Goal: Task Accomplishment & Management: Use online tool/utility

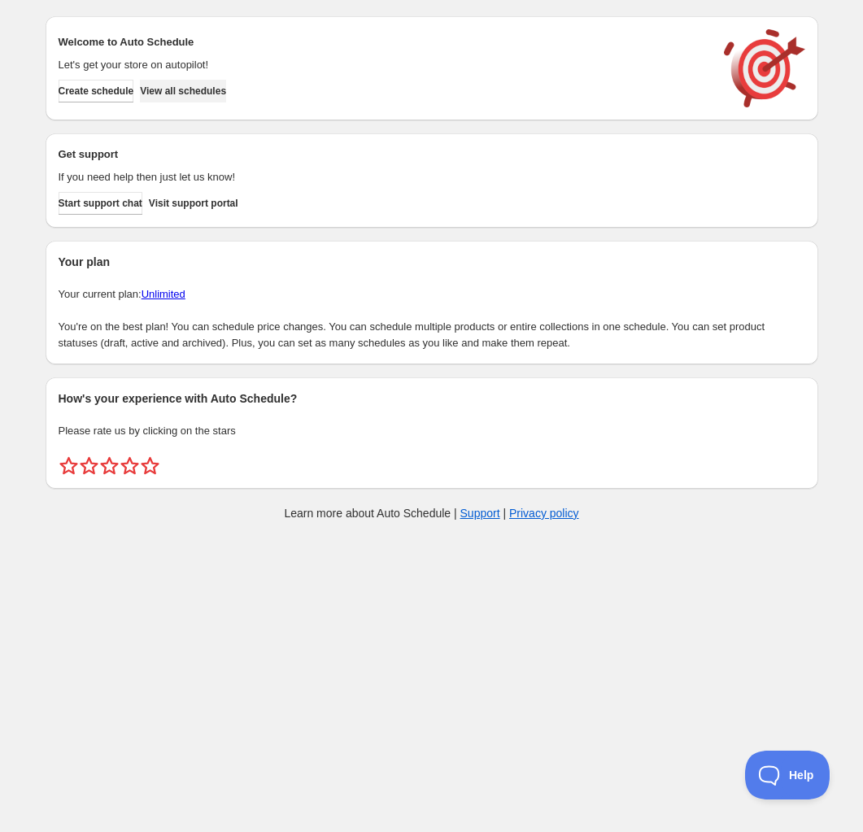
click at [226, 92] on span "View all schedules" at bounding box center [183, 91] width 86 height 13
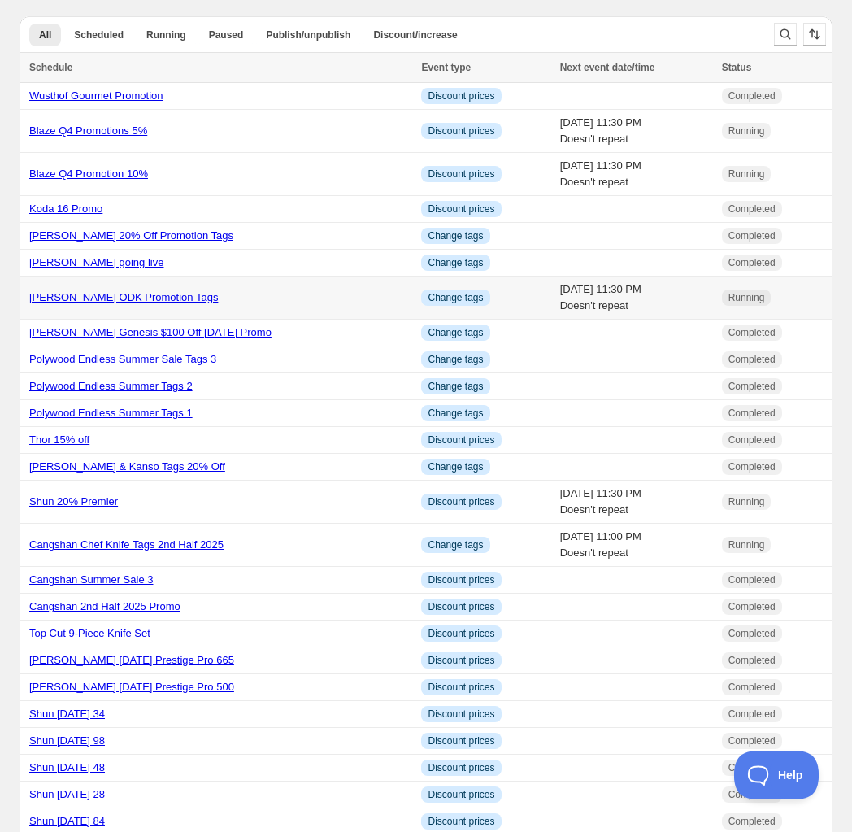
click at [74, 299] on link "Napoleon ODK Promotion Tags" at bounding box center [123, 297] width 189 height 12
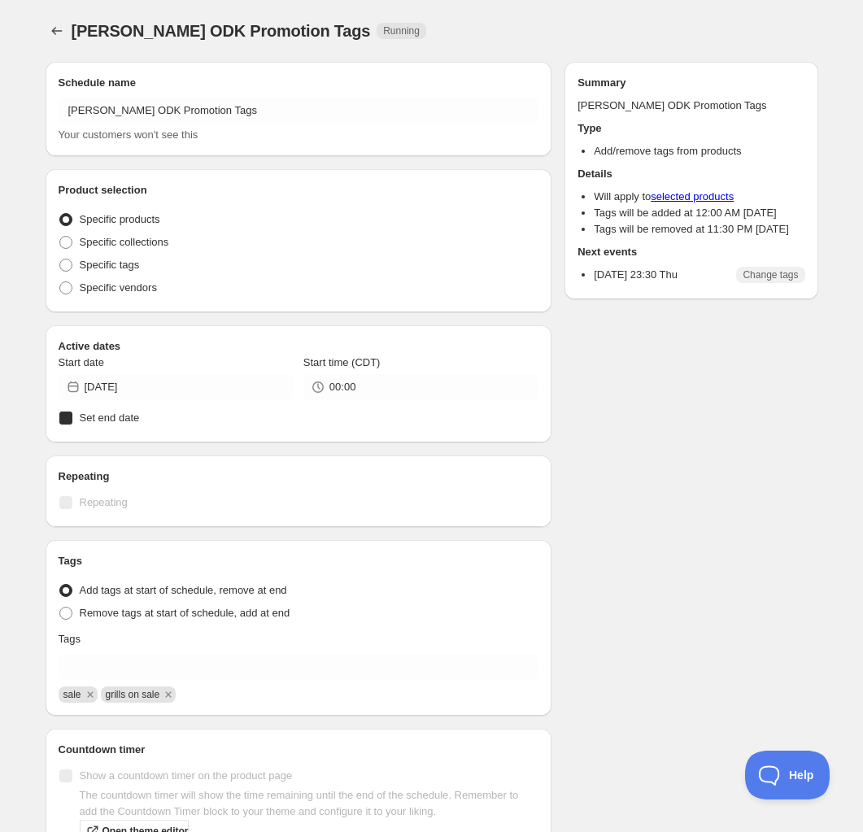
radio input "true"
checkbox input "true"
radio input "true"
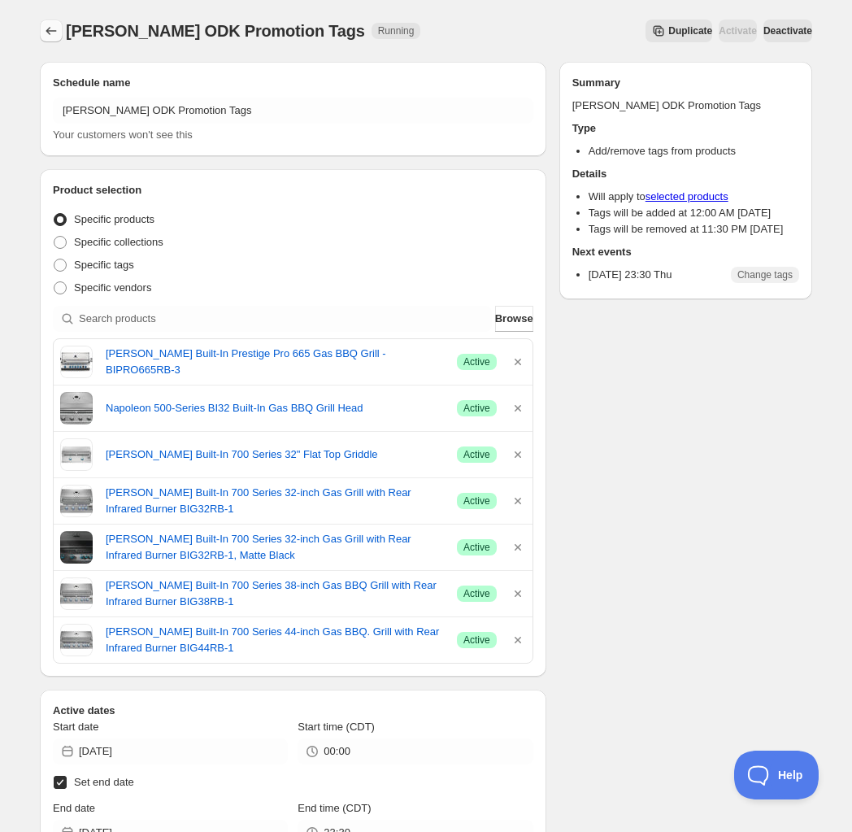
click at [59, 28] on button "Schedules" at bounding box center [51, 31] width 23 height 23
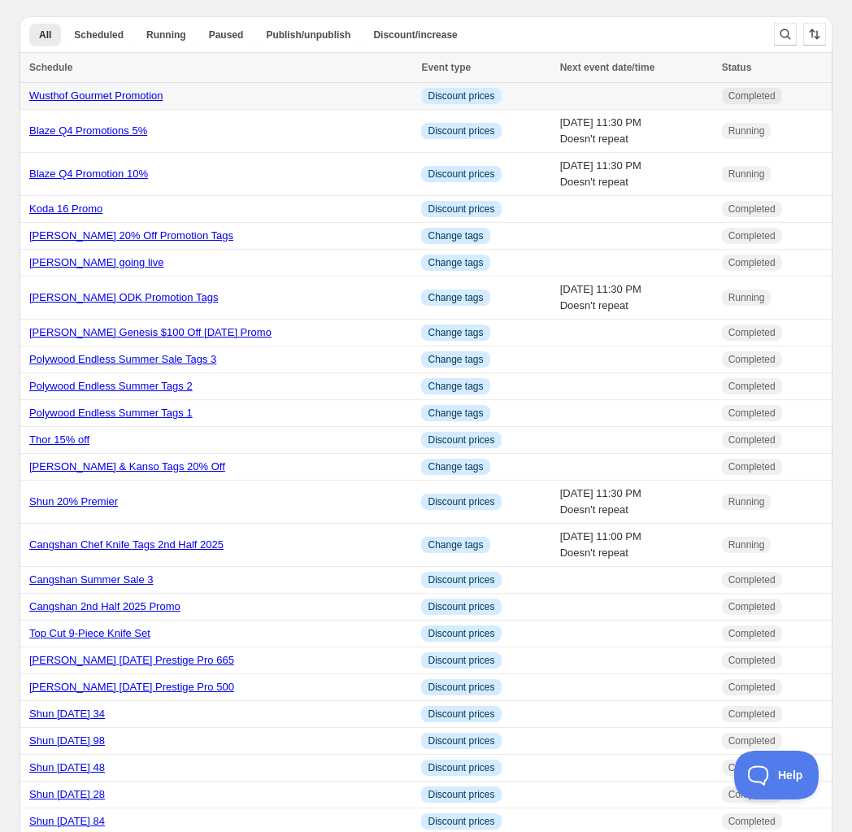
click at [126, 94] on link "Wusthof Gourmet Promotion" at bounding box center [96, 95] width 134 height 12
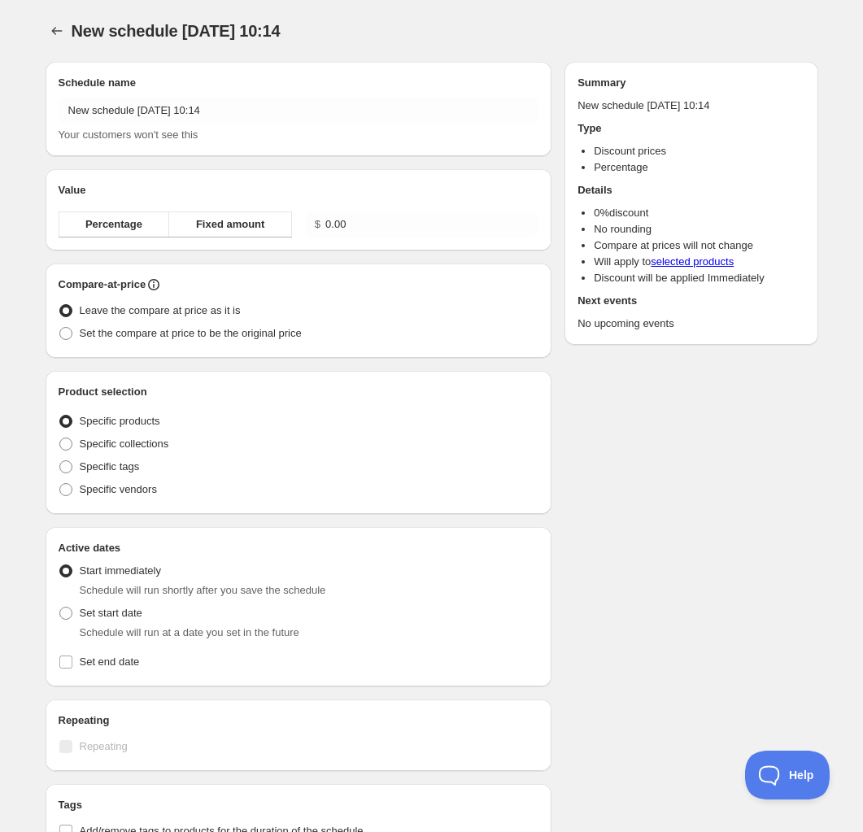
radio input "true"
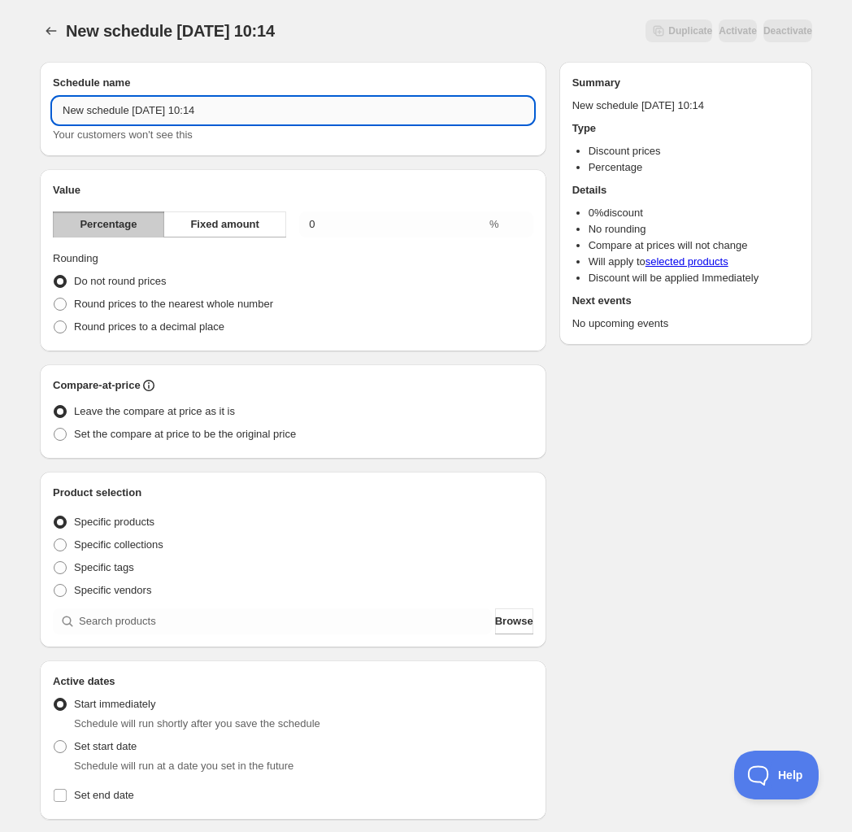
click at [144, 116] on input "New schedule [DATE] 10:14" at bounding box center [293, 111] width 481 height 26
click at [144, 116] on input "New schedule Oct 15 2025 10:14" at bounding box center [293, 111] width 481 height 26
type input "O"
type input "Polywood Great Outdoor Living Event 1"
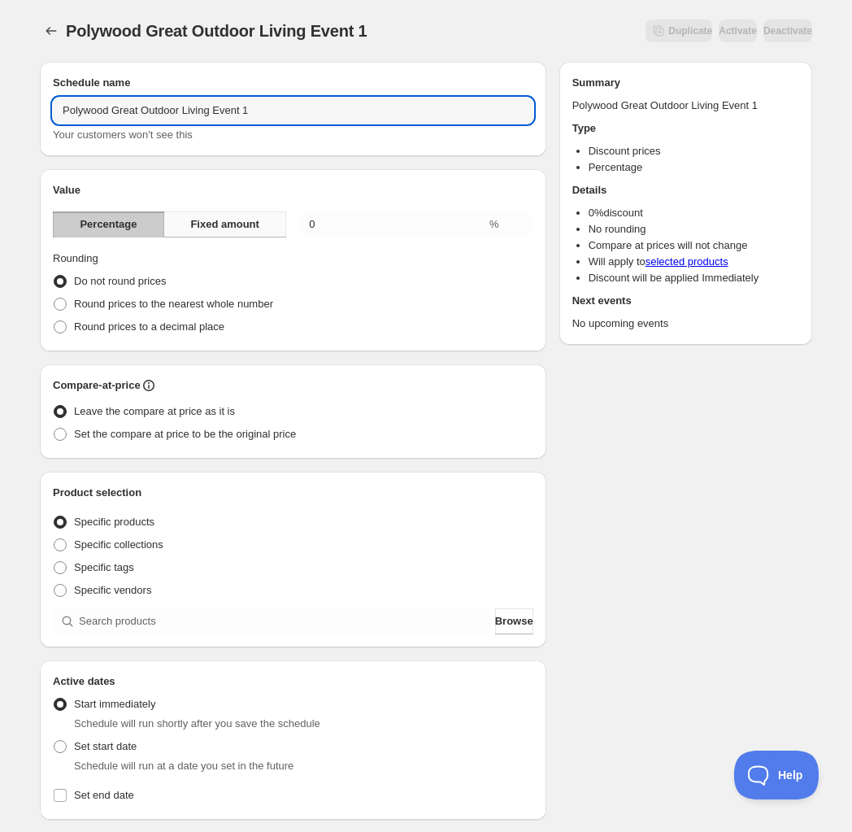
click at [228, 234] on button "Fixed amount" at bounding box center [224, 224] width 123 height 26
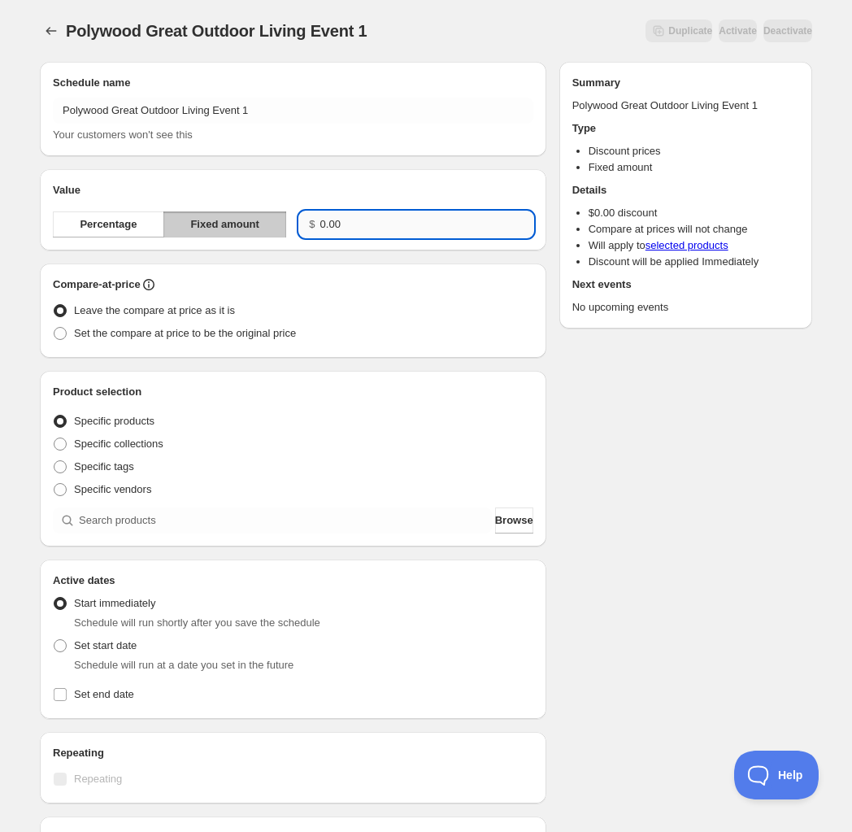
click at [421, 234] on input "0.00" at bounding box center [426, 224] width 213 height 26
type input "20.00"
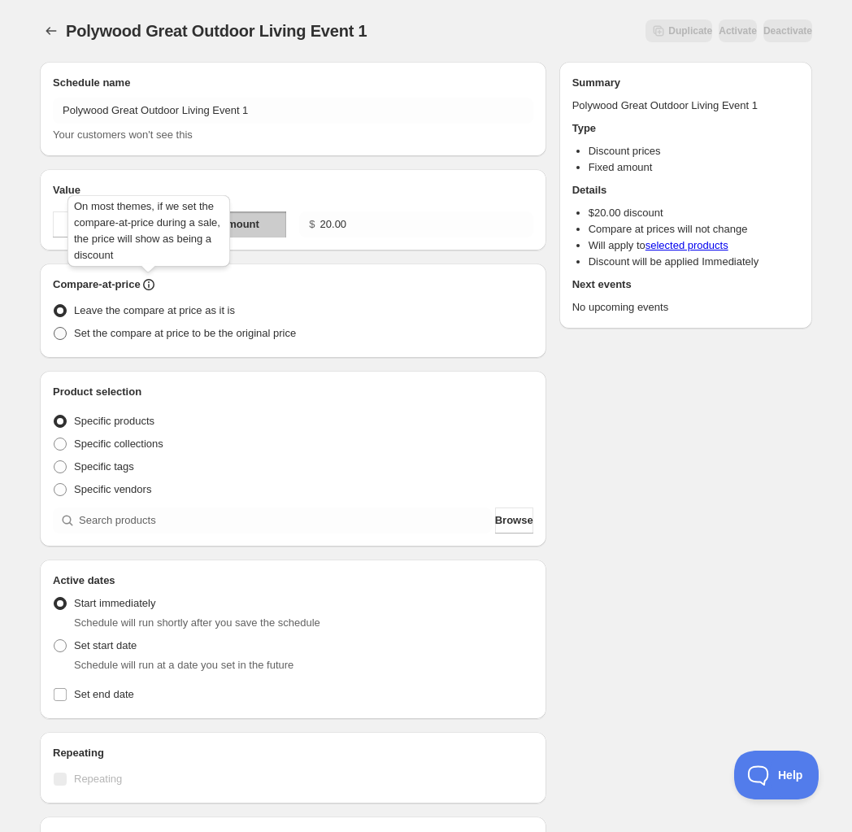
click at [137, 332] on span "Set the compare at price to be the original price" at bounding box center [185, 333] width 222 height 12
click at [54, 328] on input "Set the compare at price to be the original price" at bounding box center [54, 327] width 1 height 1
radio input "true"
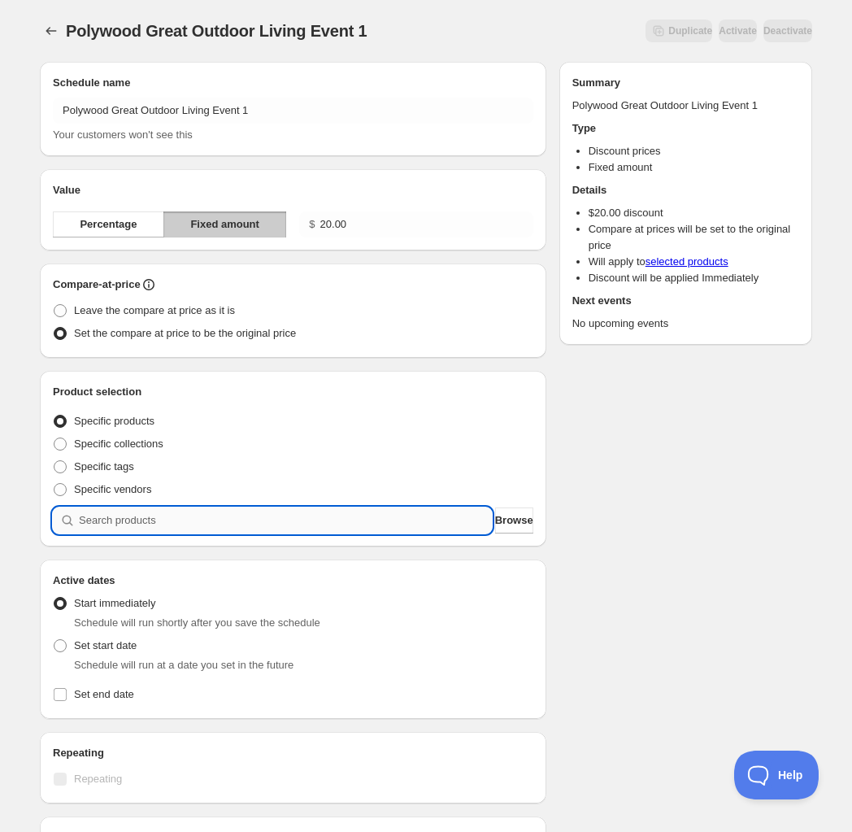
click at [90, 513] on input "search" at bounding box center [285, 521] width 413 height 26
type input "p"
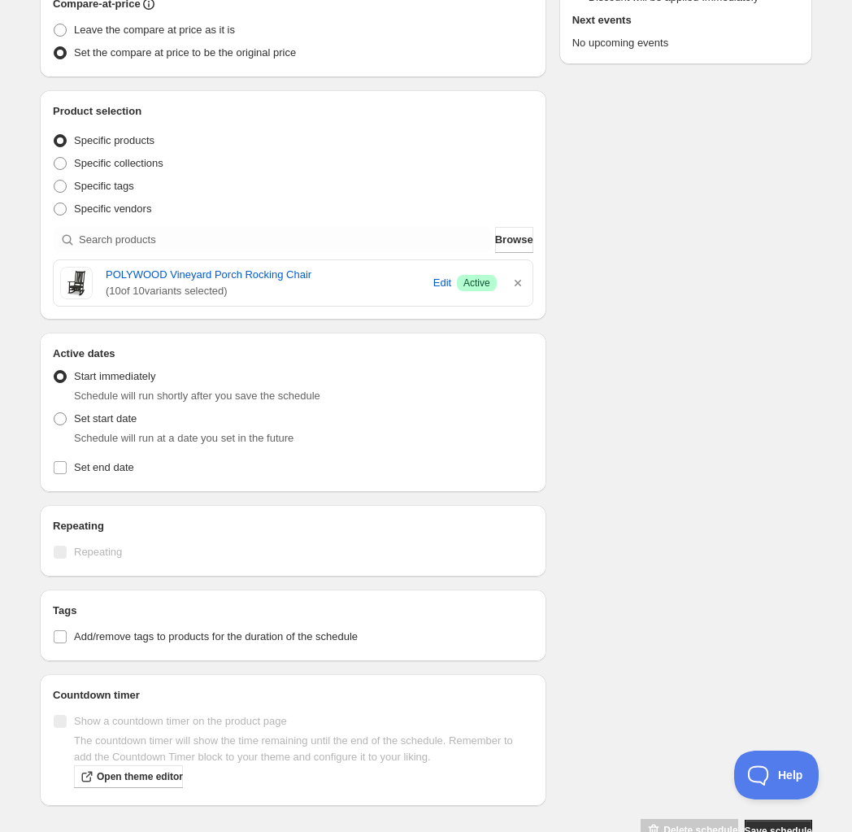
scroll to position [305, 0]
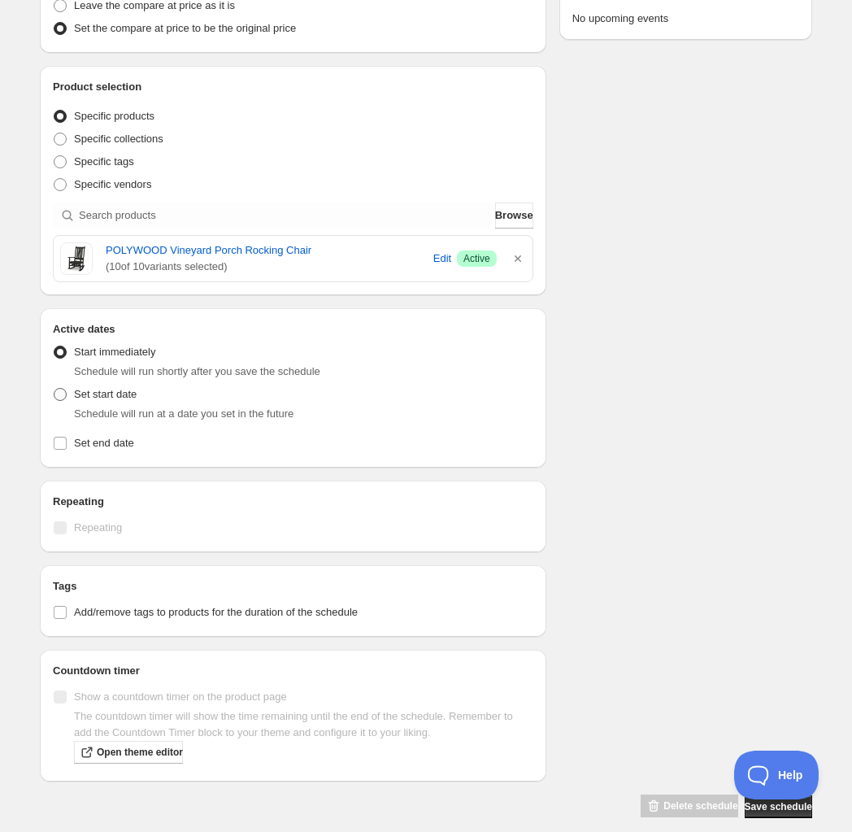
click at [74, 390] on span "Set start date" at bounding box center [105, 394] width 63 height 12
click at [54, 389] on input "Set start date" at bounding box center [54, 388] width 1 height 1
radio input "true"
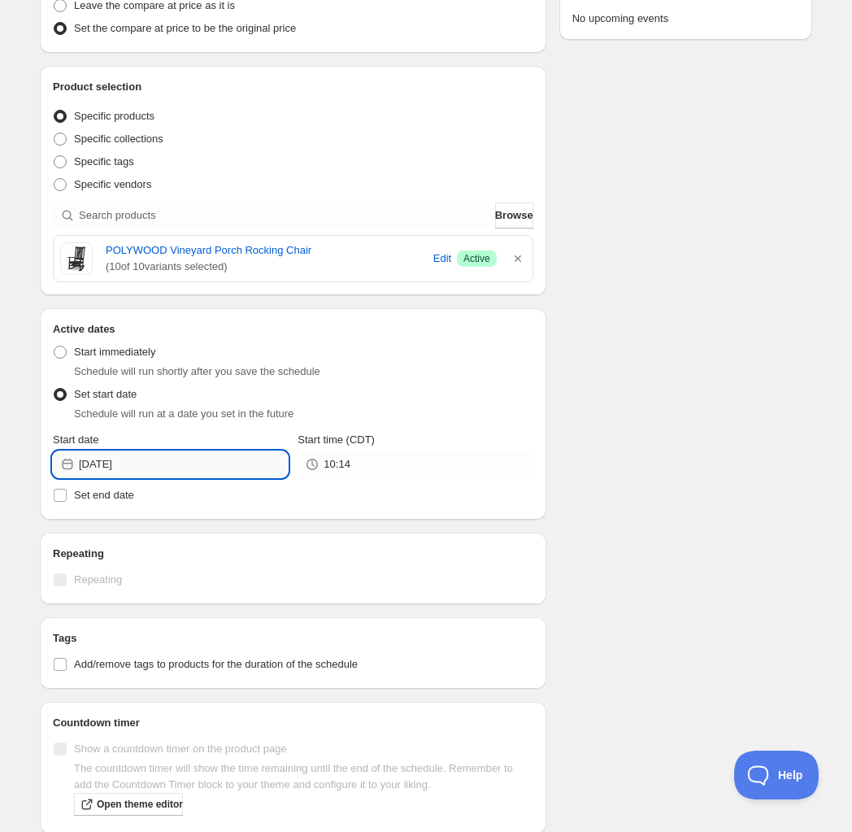
click at [200, 452] on input "2025-10-15" at bounding box center [183, 464] width 209 height 26
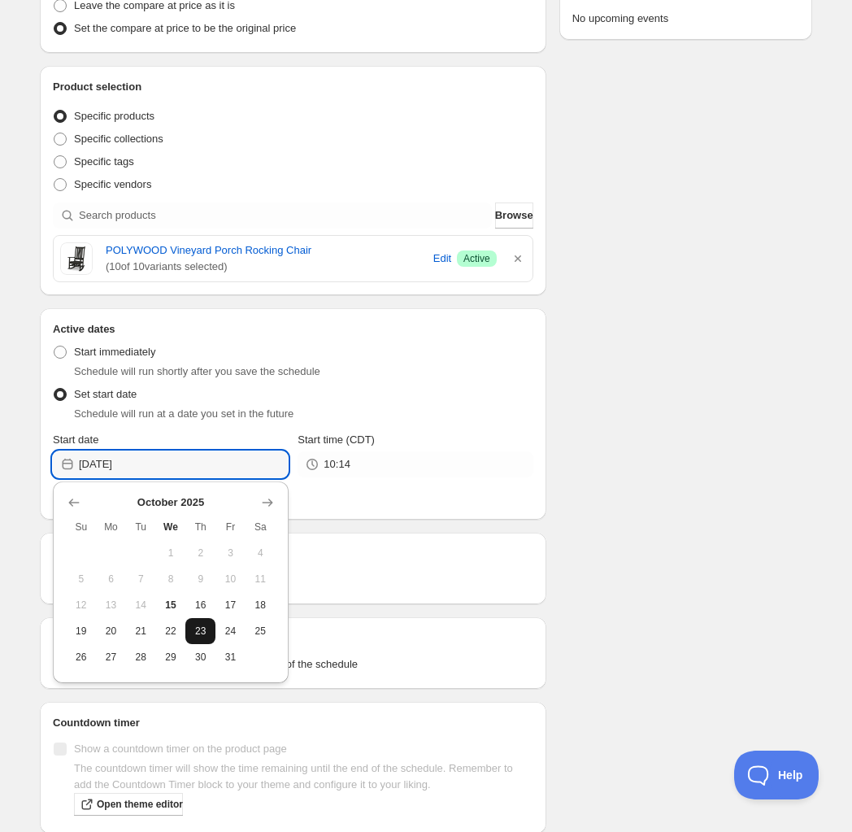
click at [206, 625] on span "23" at bounding box center [200, 631] width 17 height 13
type input "2025-10-23"
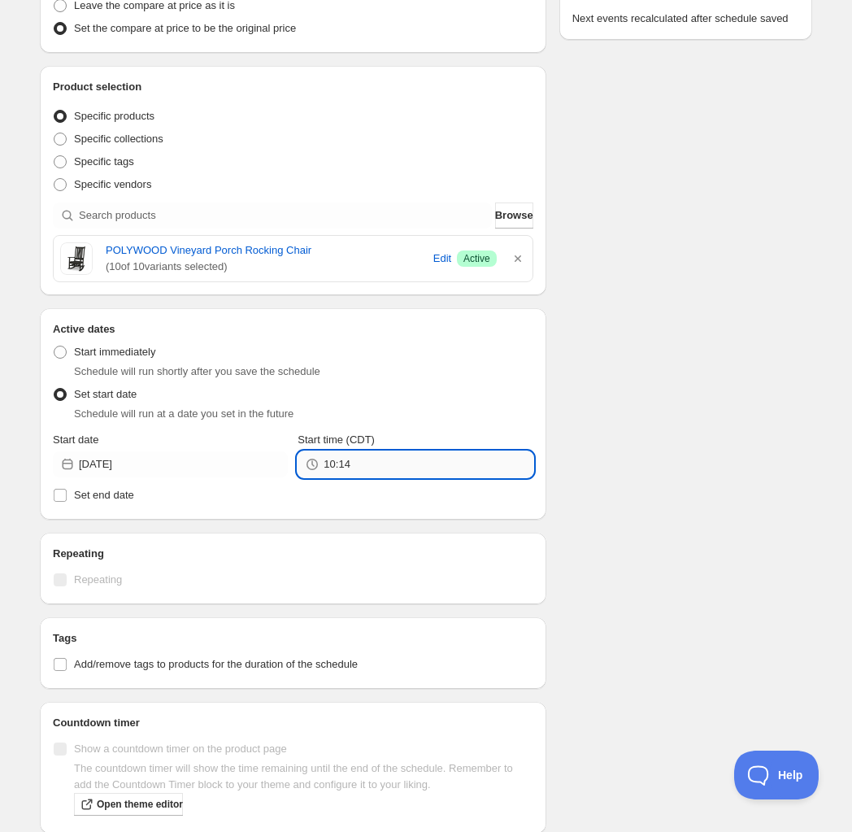
click at [364, 464] on input "10:14" at bounding box center [428, 464] width 209 height 26
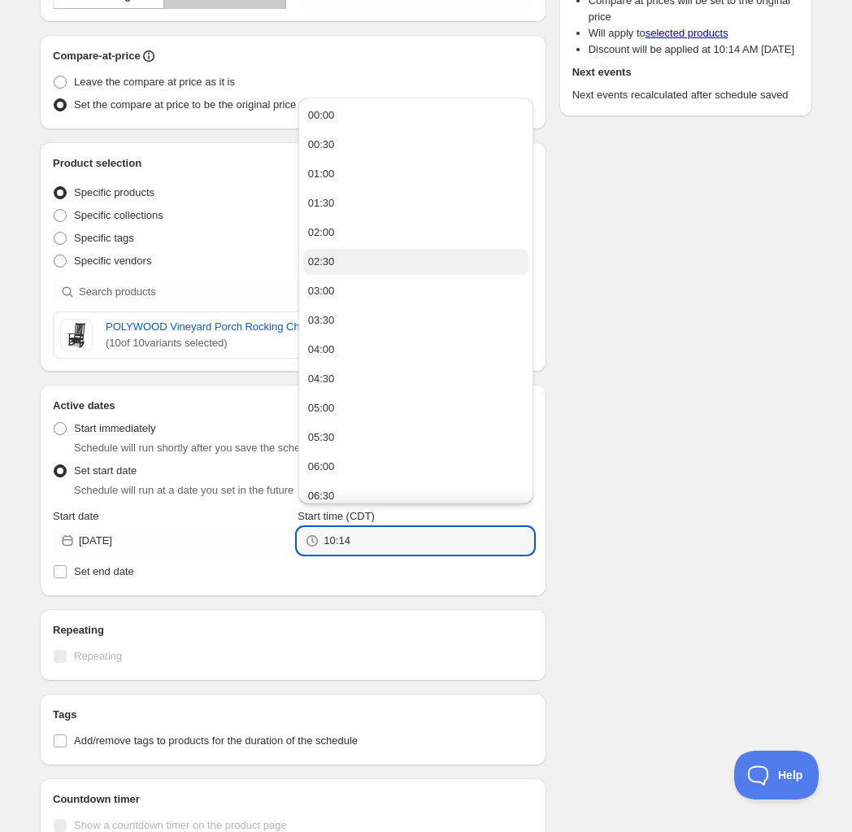
scroll to position [0, 0]
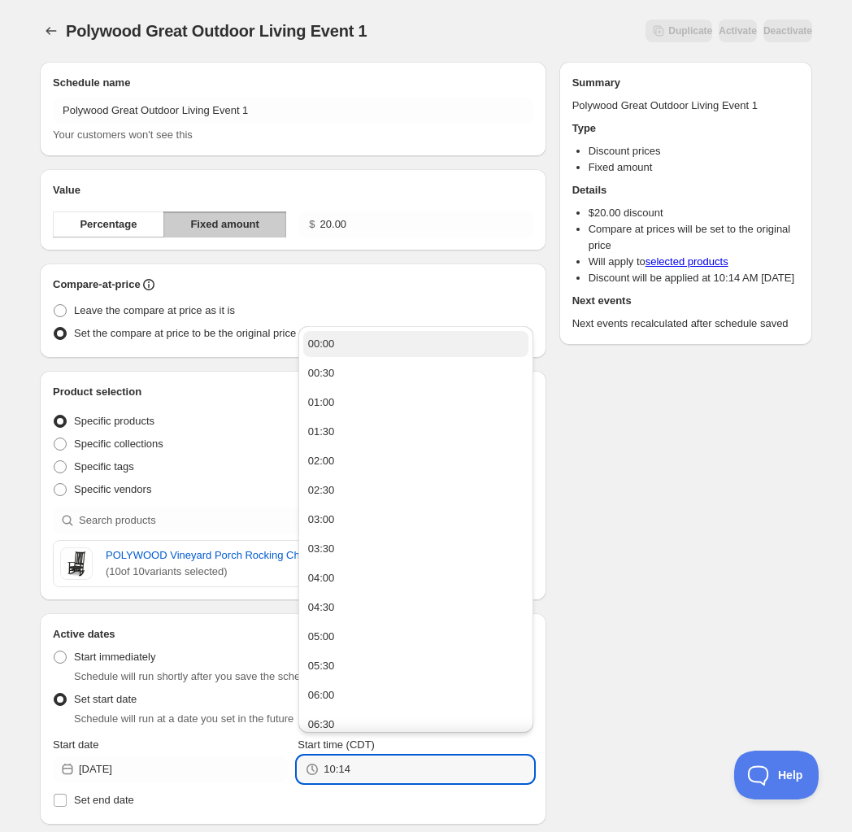
click at [320, 349] on div "00:00" at bounding box center [321, 344] width 27 height 16
type input "00:00"
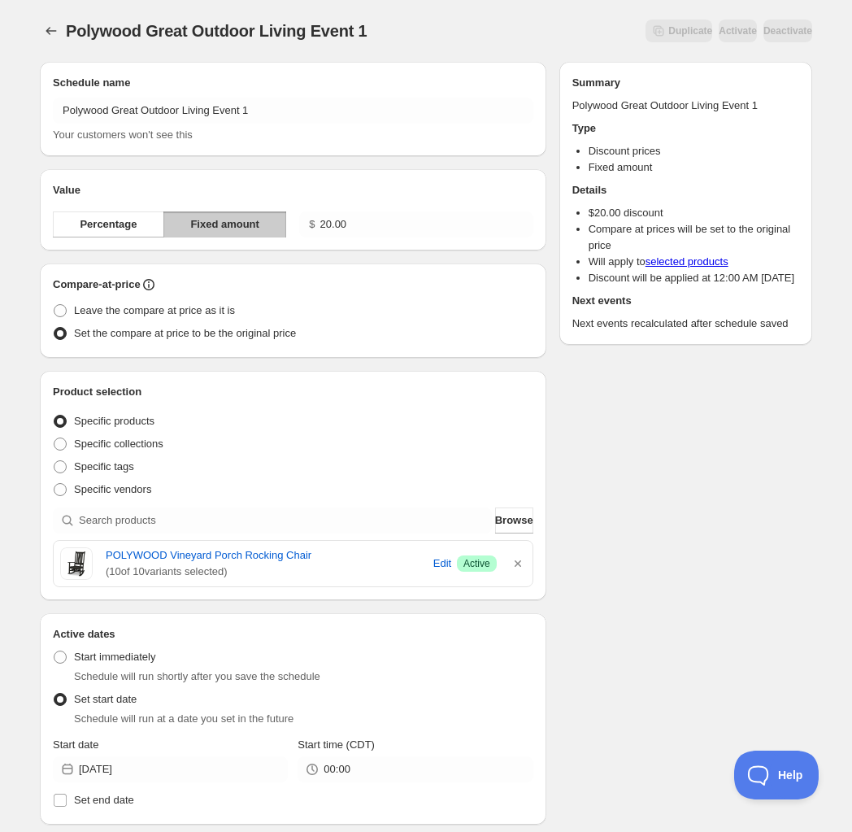
scroll to position [374, 0]
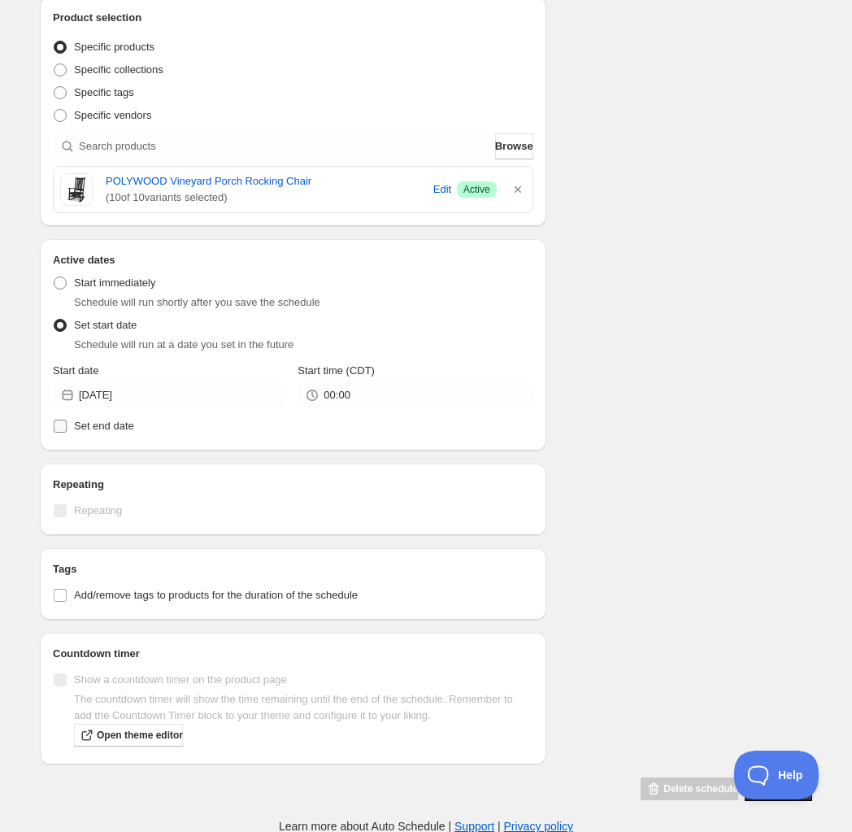
click at [110, 429] on span "Set end date" at bounding box center [104, 426] width 60 height 12
click at [67, 429] on input "Set end date" at bounding box center [60, 426] width 13 height 13
checkbox input "true"
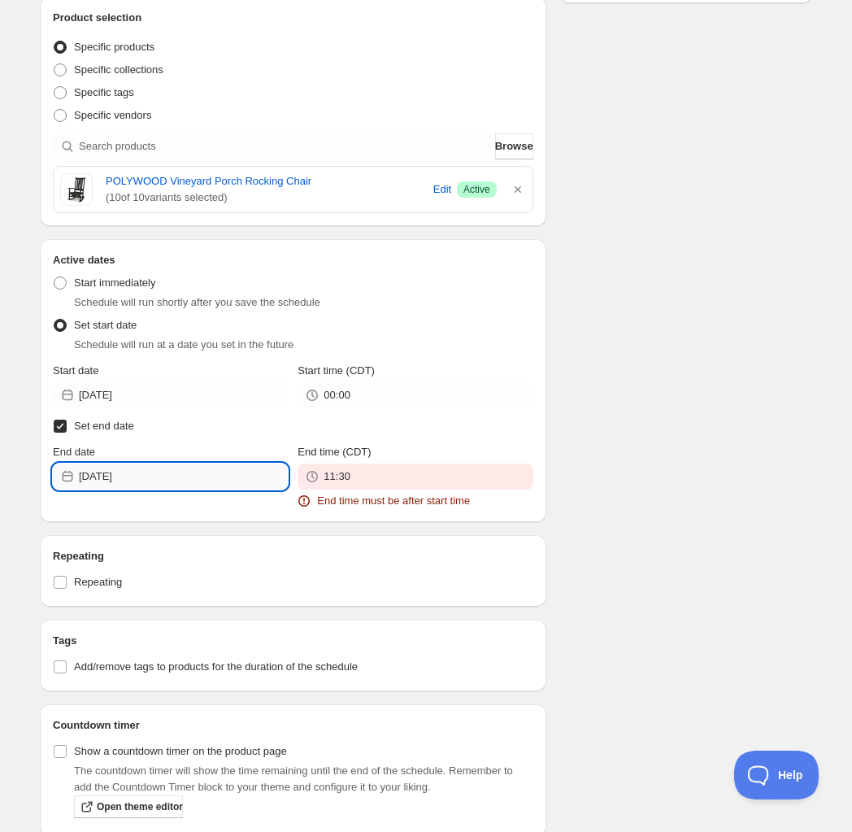
click at [150, 485] on input "2025-10-15" at bounding box center [183, 477] width 209 height 26
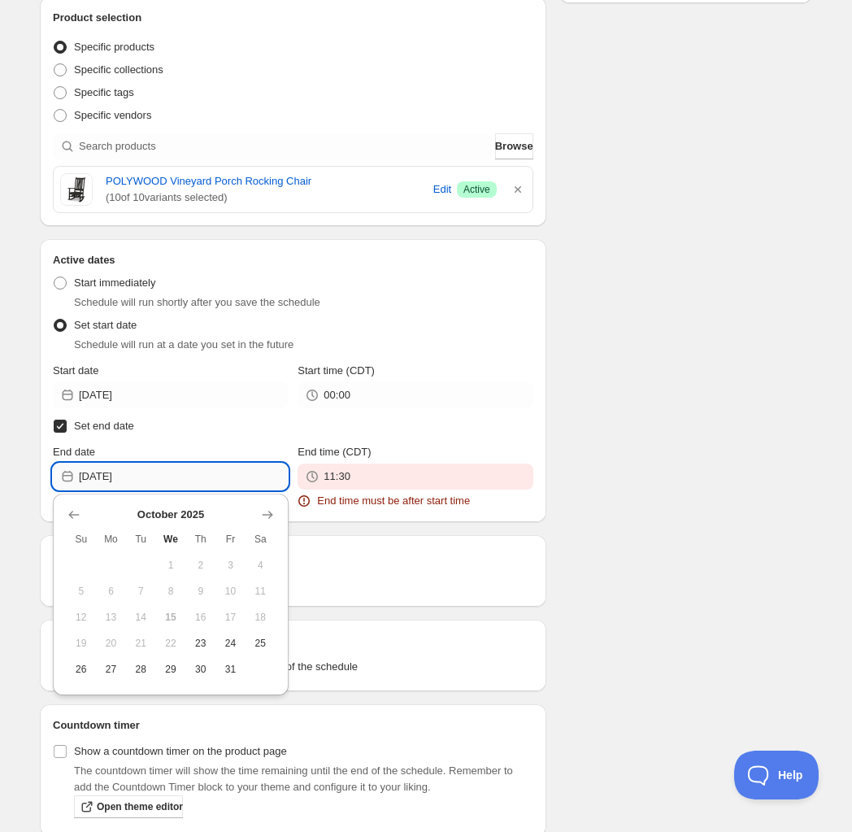
click at [150, 485] on input "2025-10-15" at bounding box center [183, 477] width 209 height 26
click at [264, 512] on icon "Show next month, November 2025" at bounding box center [267, 515] width 16 height 16
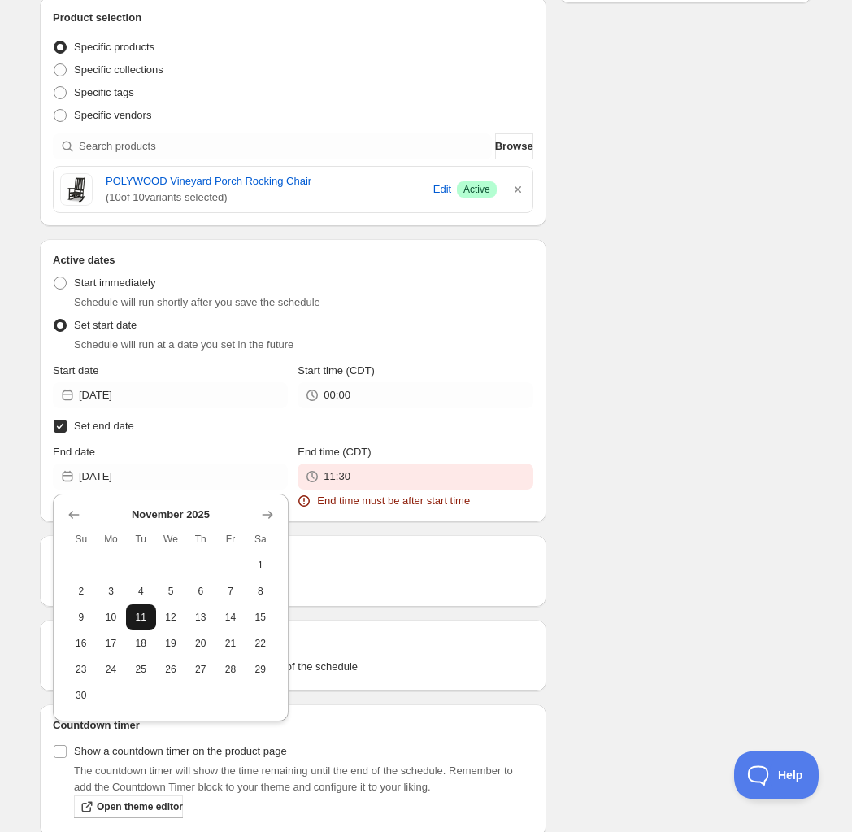
click at [149, 625] on button "11" at bounding box center [141, 617] width 30 height 26
type input "2025-11-11"
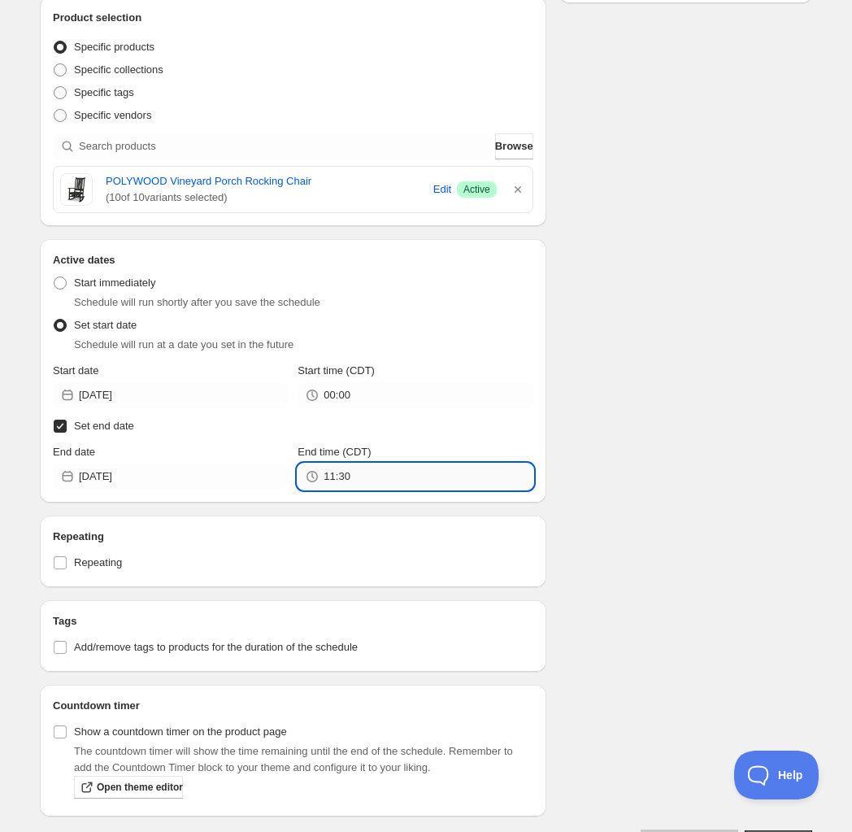
click at [390, 481] on input "11:30" at bounding box center [428, 477] width 209 height 26
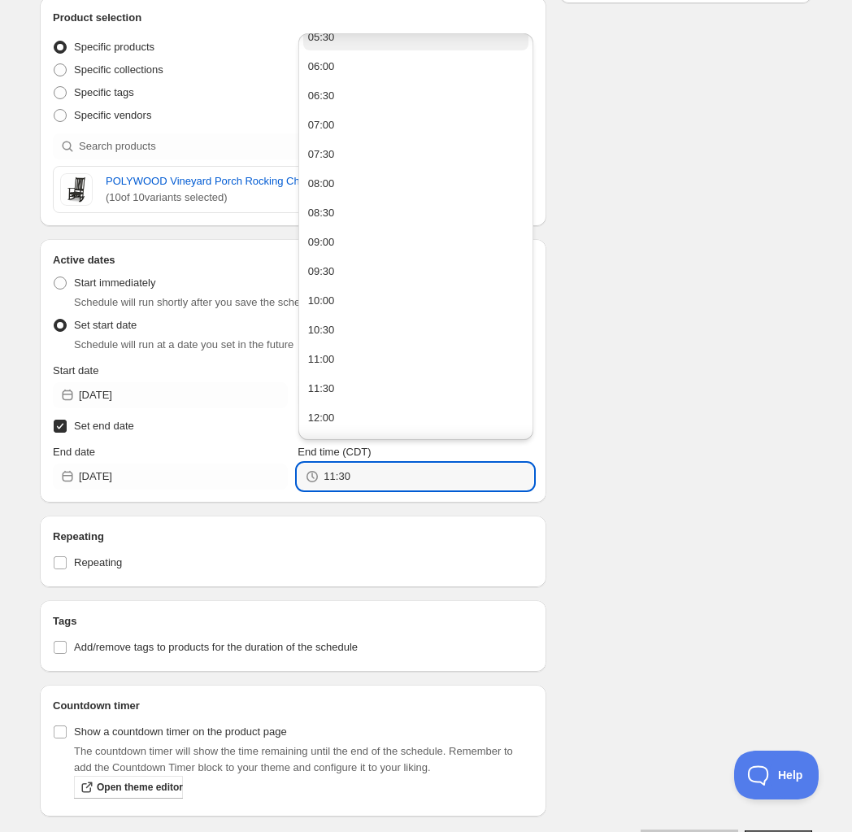
scroll to position [1005, 0]
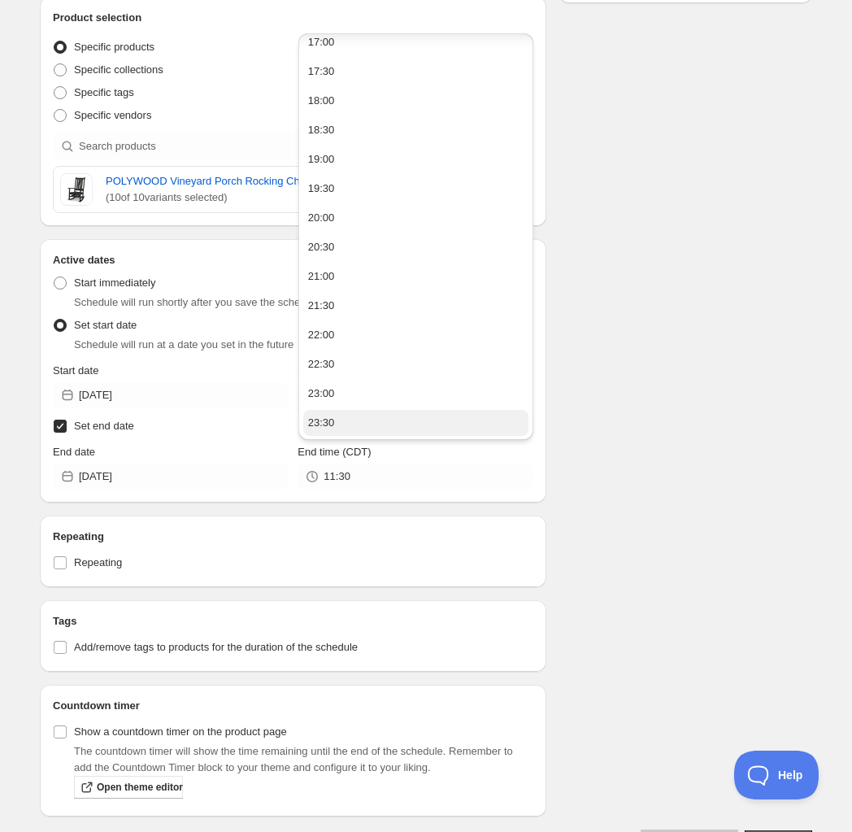
click at [356, 414] on button "23:30" at bounding box center [415, 423] width 225 height 26
type input "23:30"
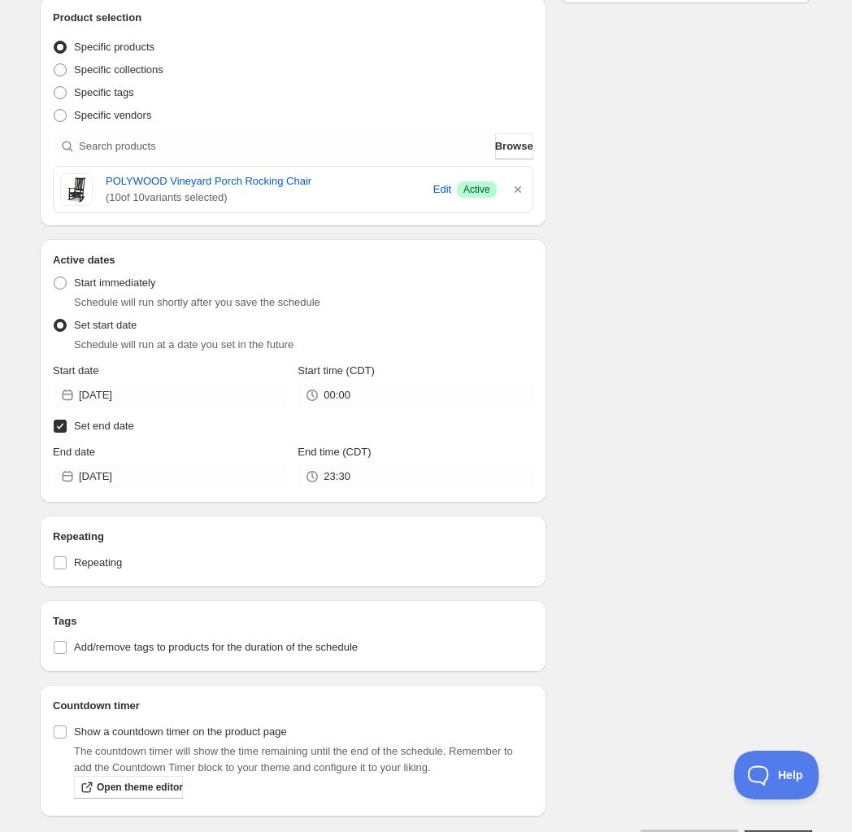
click at [713, 508] on div "Schedule name Polywood Great Outdoor Living Event 1 Your customers won't see th…" at bounding box center [420, 264] width 786 height 1179
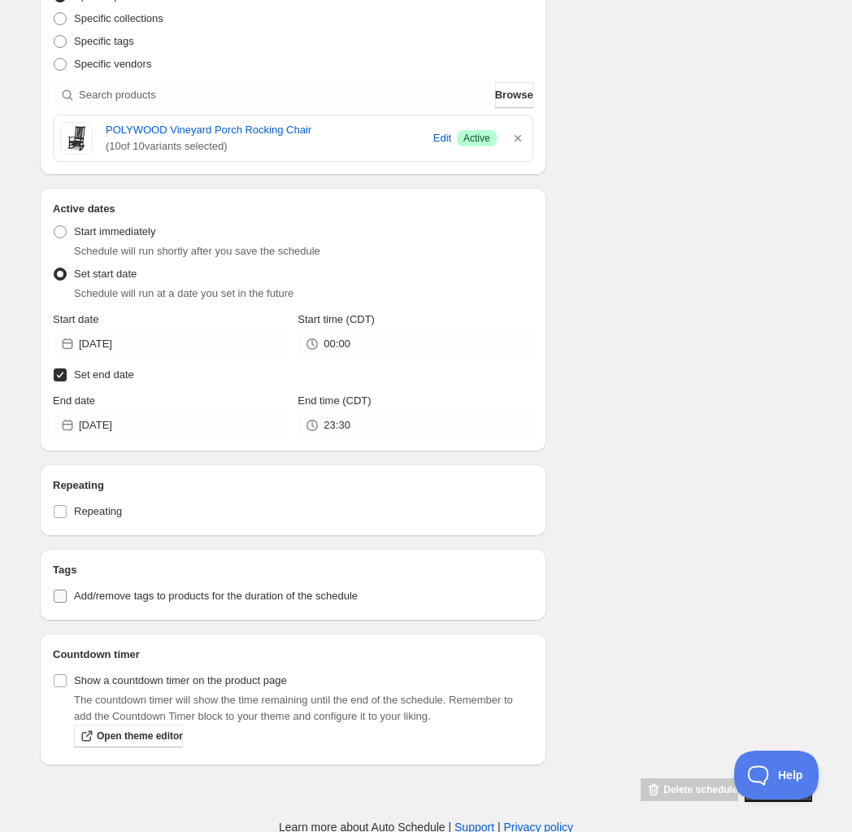
click at [156, 597] on span "Add/remove tags to products for the duration of the schedule" at bounding box center [216, 596] width 284 height 12
click at [67, 597] on input "Add/remove tags to products for the duration of the schedule" at bounding box center [60, 596] width 13 height 13
checkbox input "true"
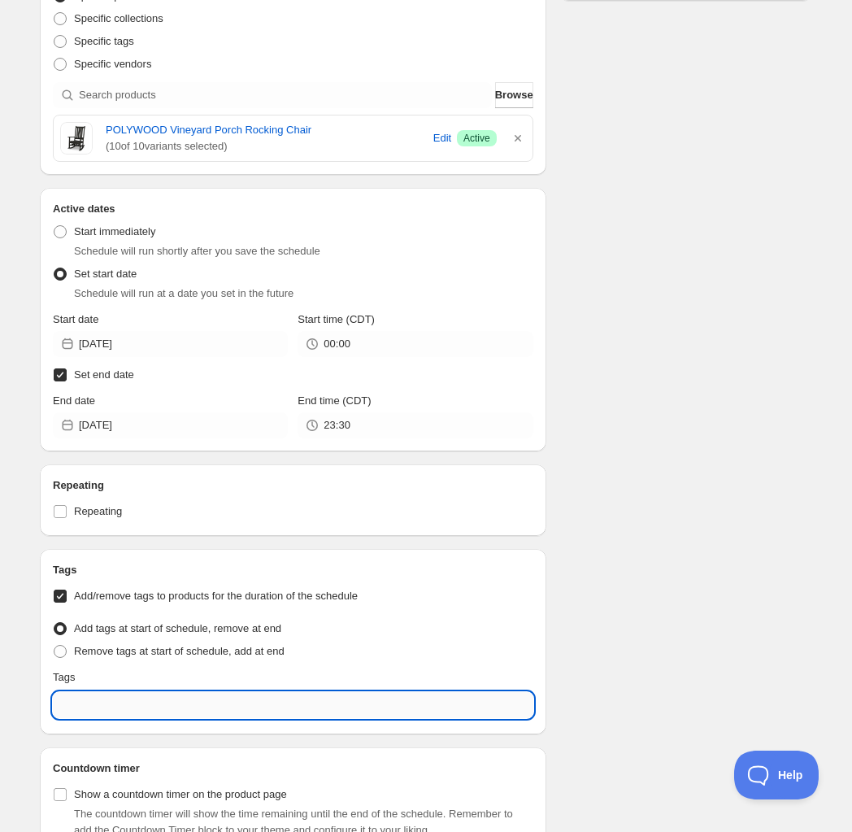
click at [106, 708] on input "text" at bounding box center [293, 705] width 481 height 26
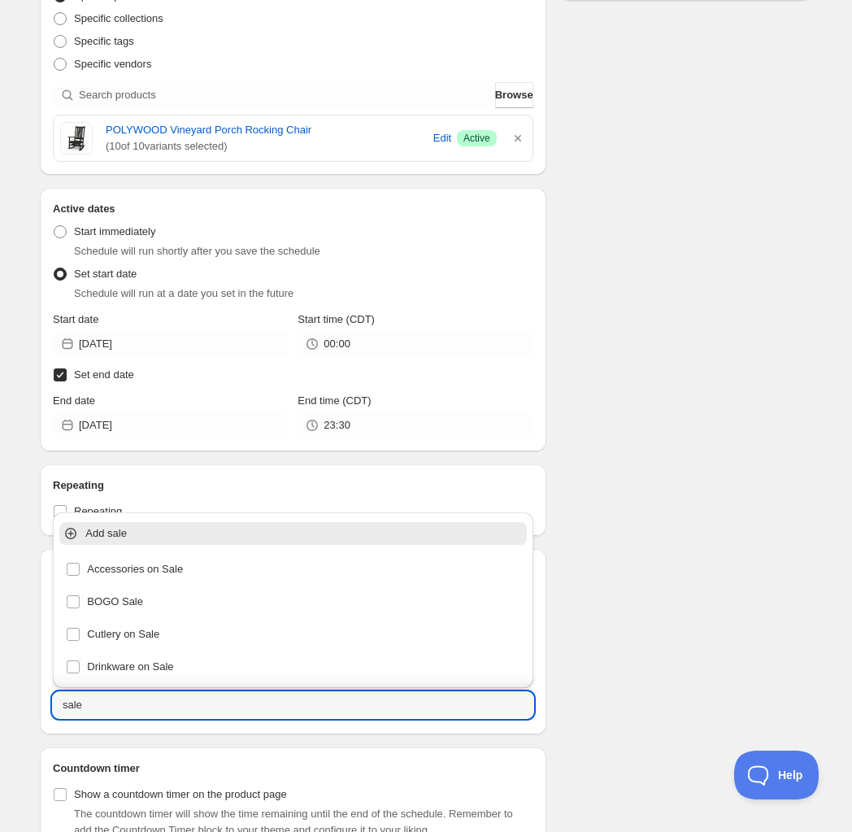
click at [107, 529] on p "Add sale" at bounding box center [304, 533] width 438 height 16
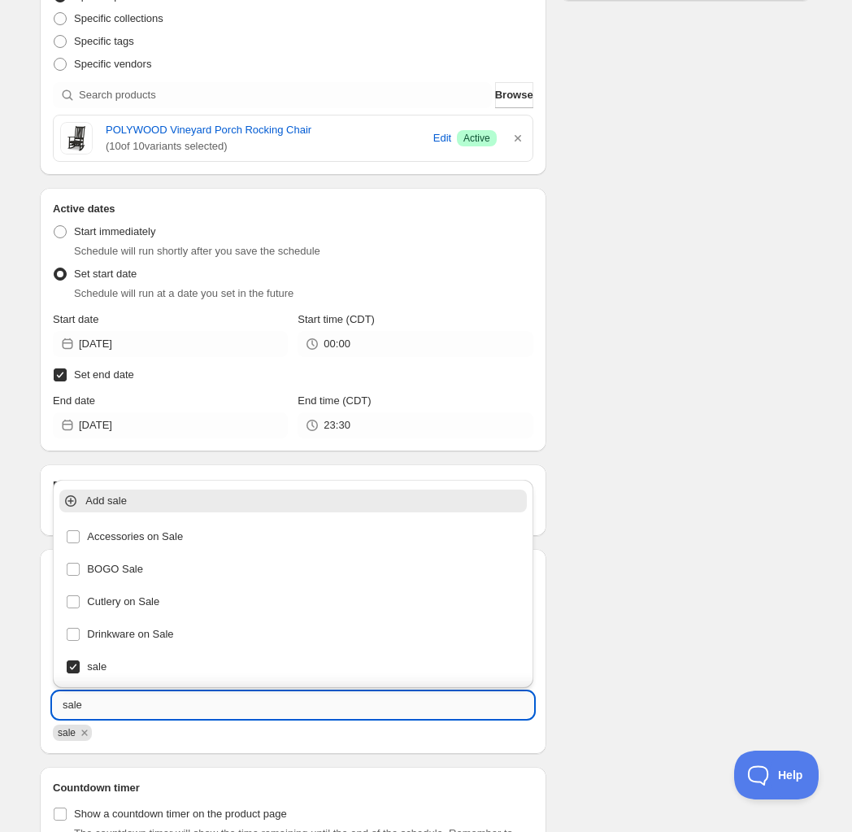
click at [116, 704] on input "sale" at bounding box center [293, 705] width 481 height 26
type input "sale"
click at [613, 706] on div "Schedule name Polywood Great Outdoor Living Event 1 Your customers won't see th…" at bounding box center [420, 279] width 786 height 1313
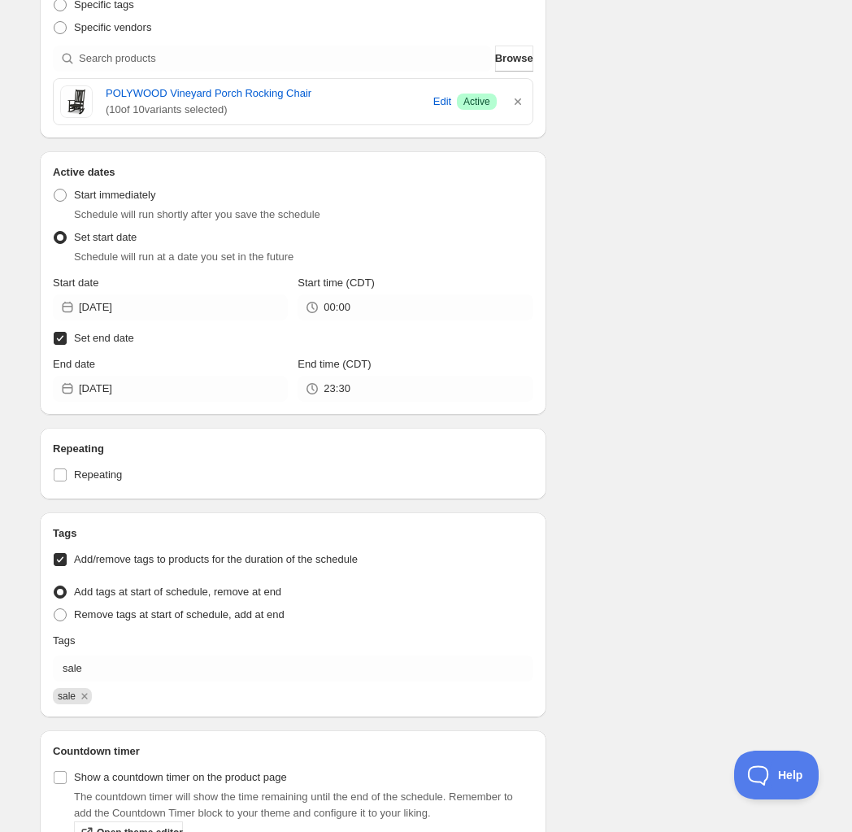
scroll to position [508, 0]
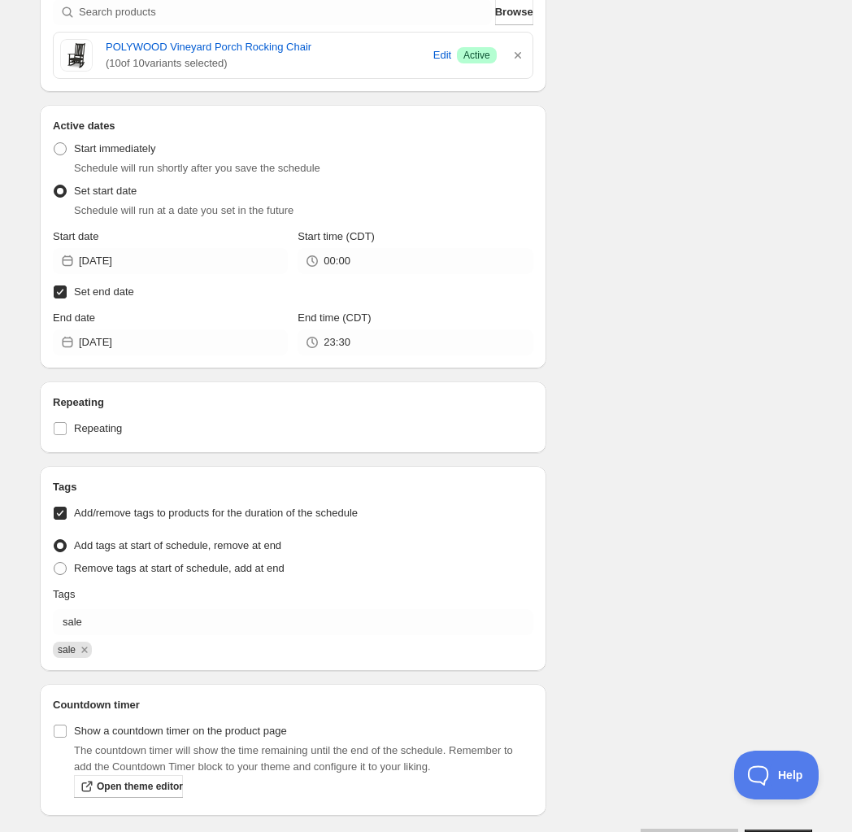
click at [765, 830] on button "Save schedule" at bounding box center [779, 841] width 68 height 23
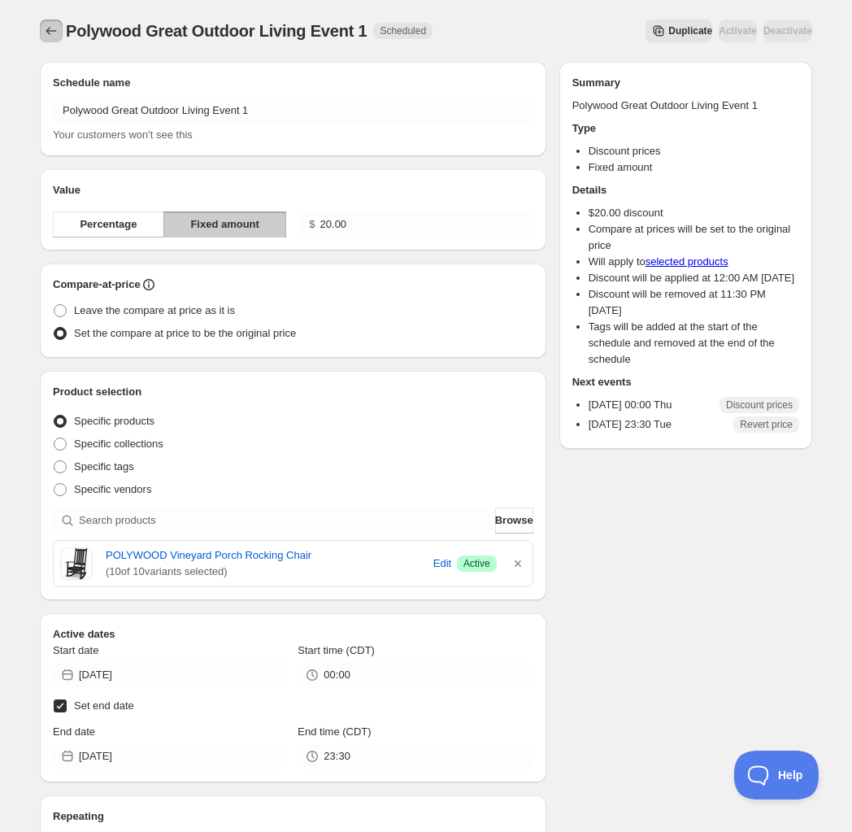
click at [50, 33] on icon "Schedules" at bounding box center [51, 31] width 16 height 16
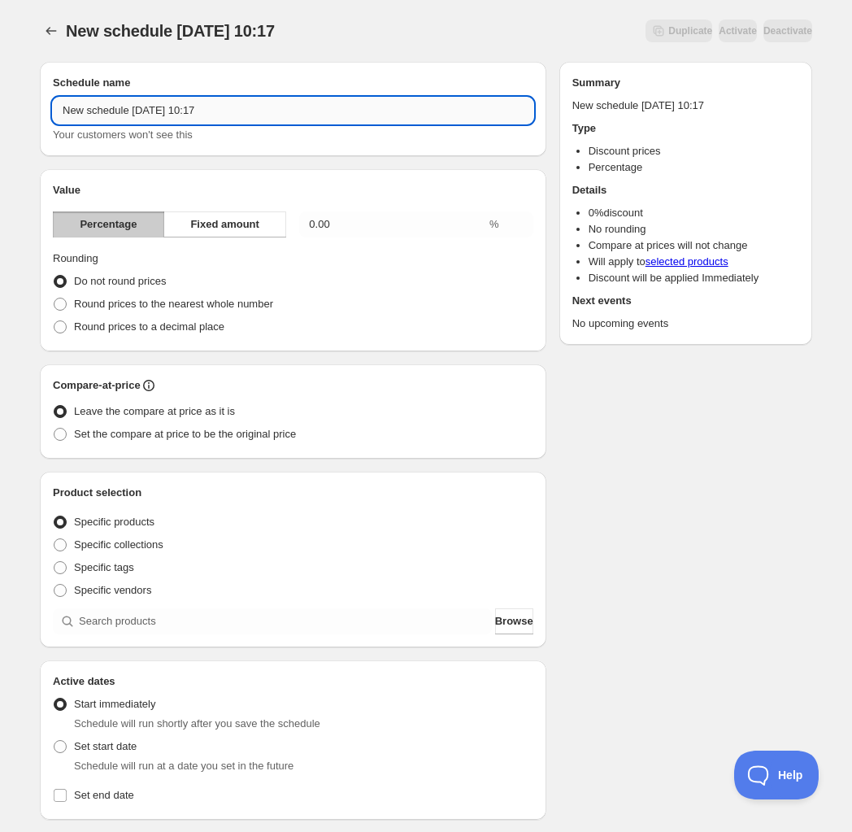
click at [238, 105] on input "New schedule Oct 15 2025 10:17" at bounding box center [293, 111] width 481 height 26
type input "Polywood Great Outdoor Living Event 2"
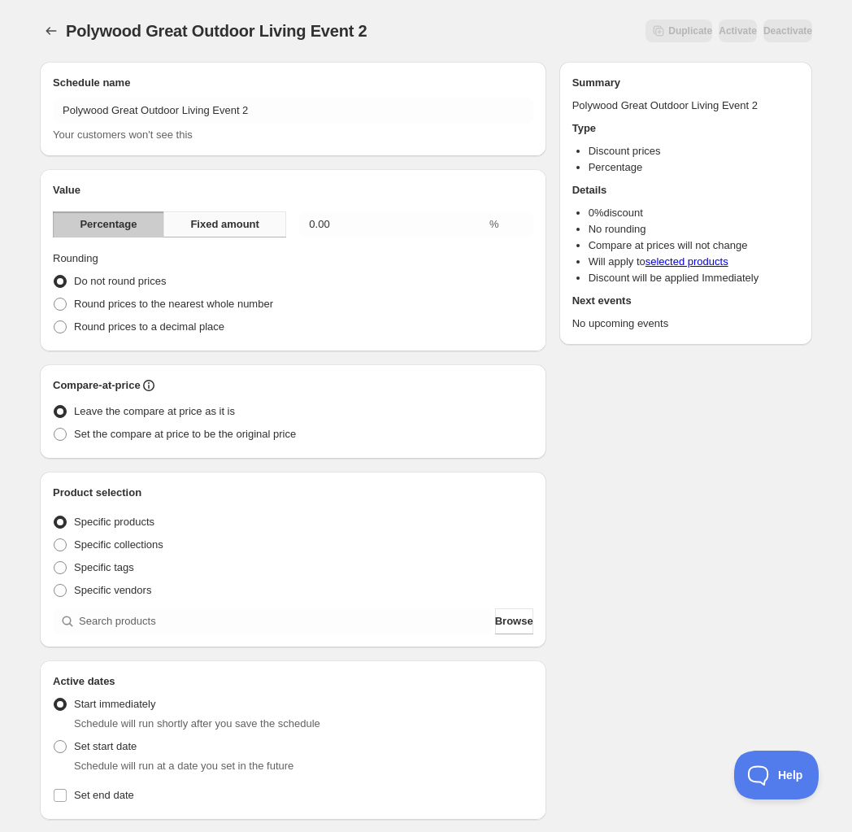
click at [245, 220] on span "Fixed amount" at bounding box center [224, 224] width 69 height 16
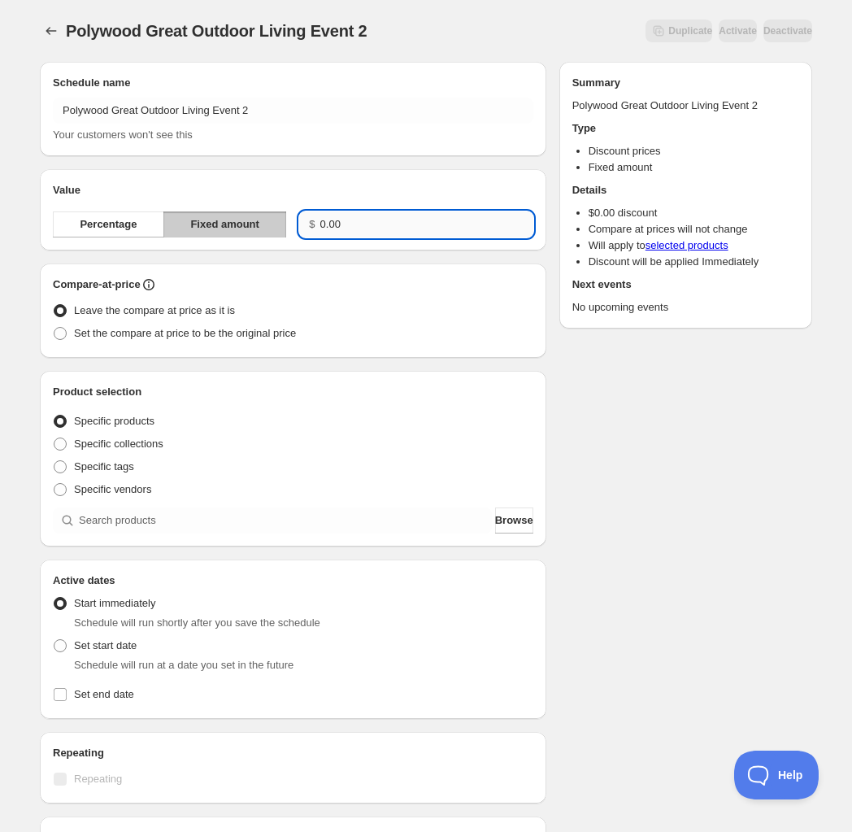
click at [373, 225] on input "0.00" at bounding box center [426, 224] width 213 height 26
type input "30.00"
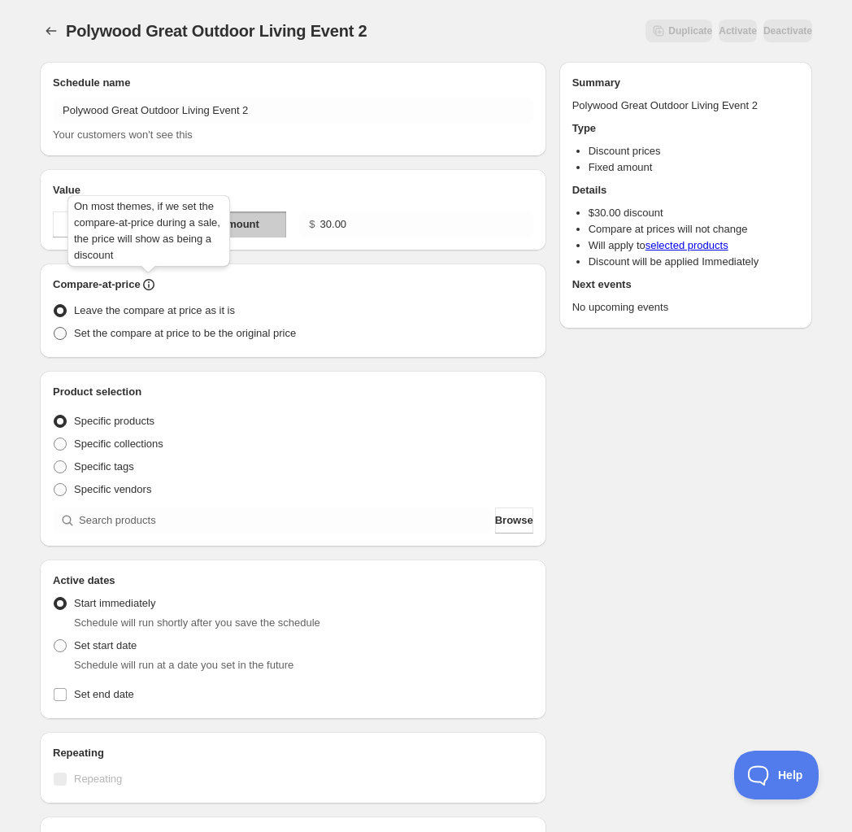
click at [237, 339] on span "Set the compare at price to be the original price" at bounding box center [185, 333] width 222 height 12
click at [54, 328] on input "Set the compare at price to be the original price" at bounding box center [54, 327] width 1 height 1
radio input "true"
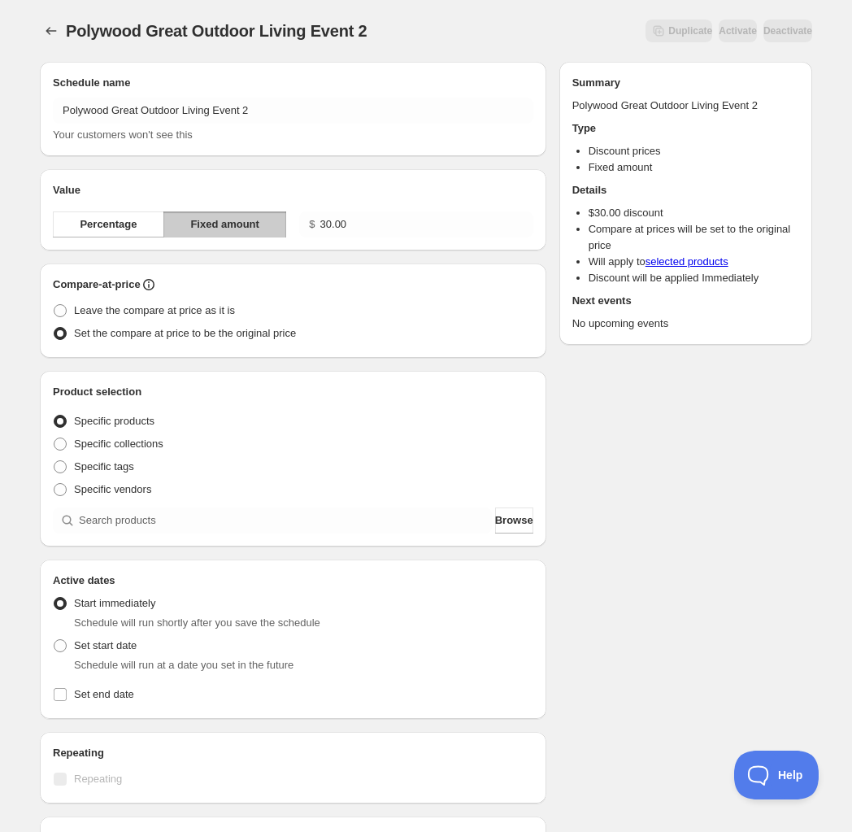
scroll to position [203, 0]
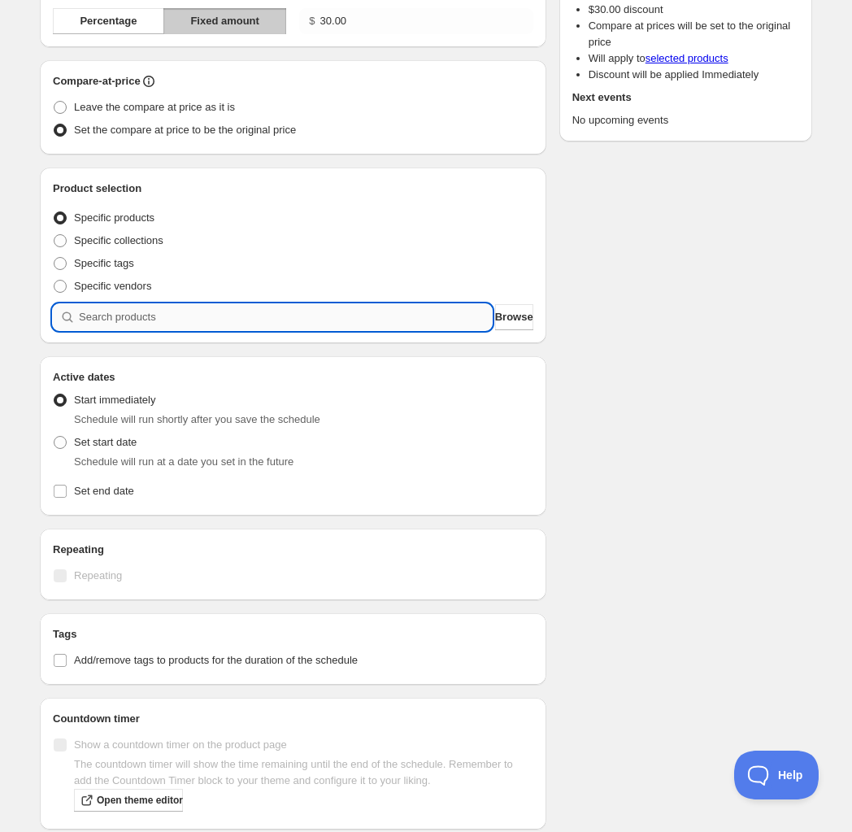
click at [161, 320] on input "search" at bounding box center [285, 317] width 413 height 26
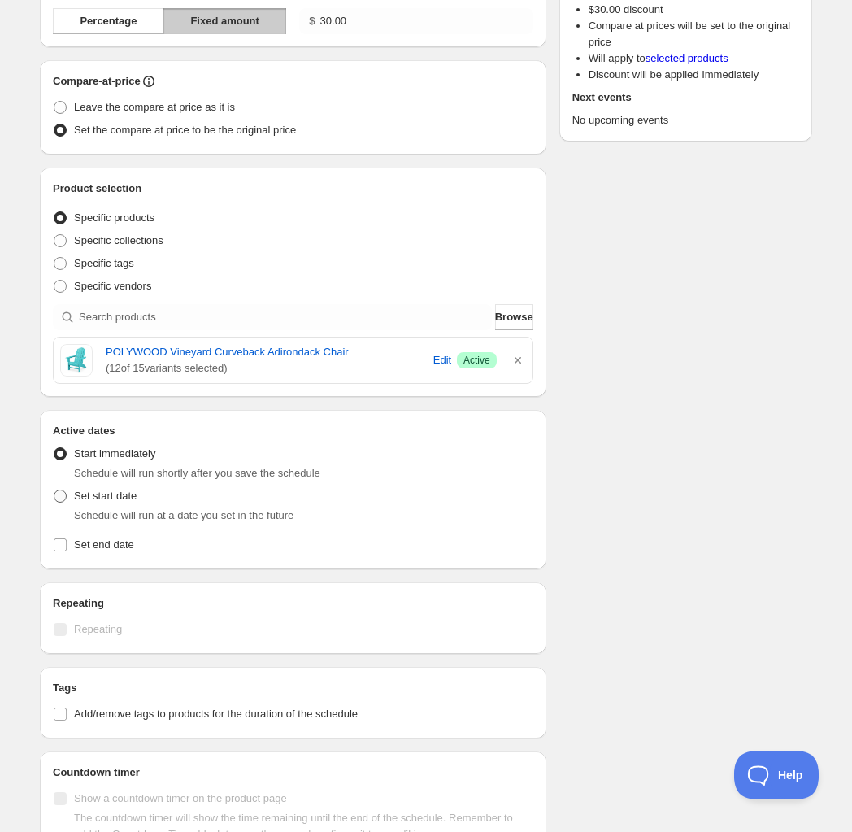
click at [102, 496] on span "Set start date" at bounding box center [105, 496] width 63 height 12
click at [54, 490] on input "Set start date" at bounding box center [54, 490] width 1 height 1
radio input "true"
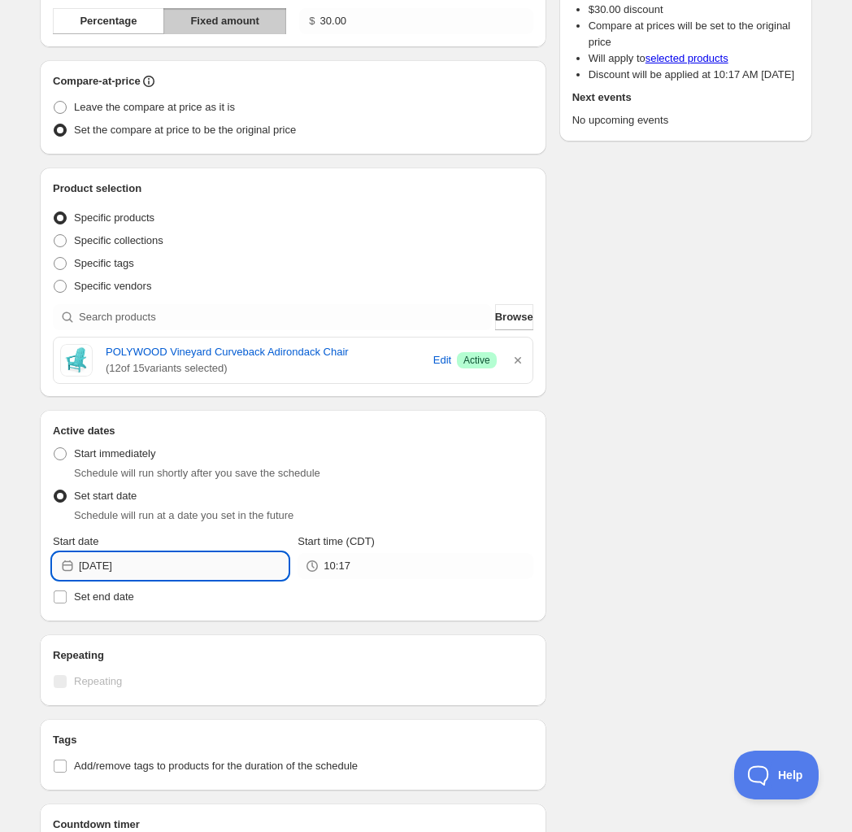
click at [192, 560] on input "2025-10-15" at bounding box center [183, 566] width 209 height 26
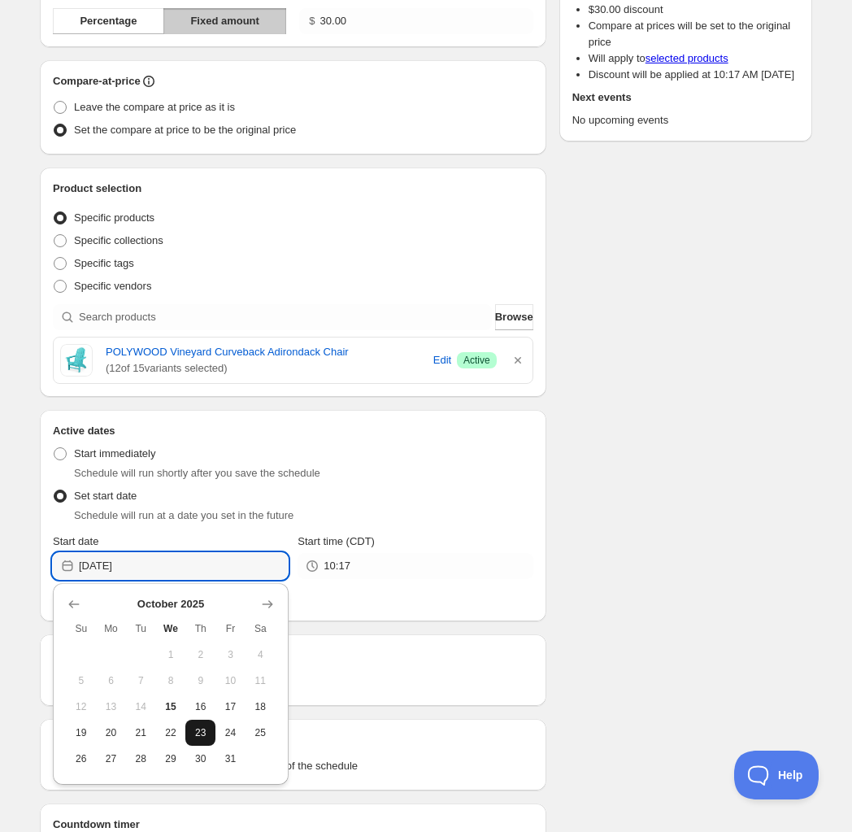
click at [195, 728] on span "23" at bounding box center [200, 732] width 17 height 13
type input "2025-10-23"
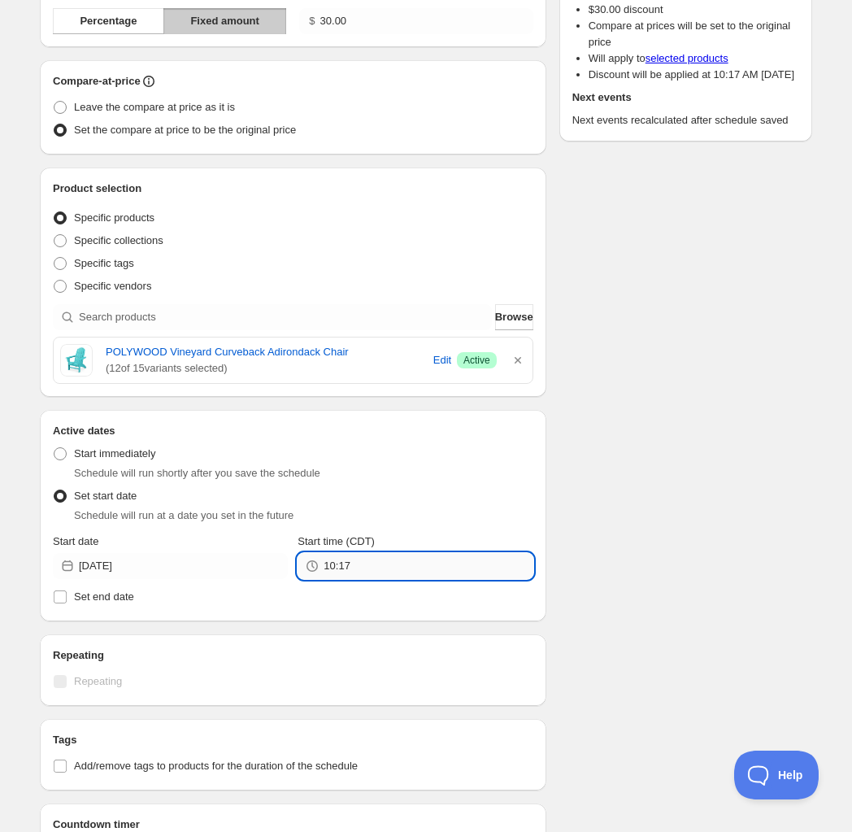
click at [343, 573] on input "10:17" at bounding box center [428, 566] width 209 height 26
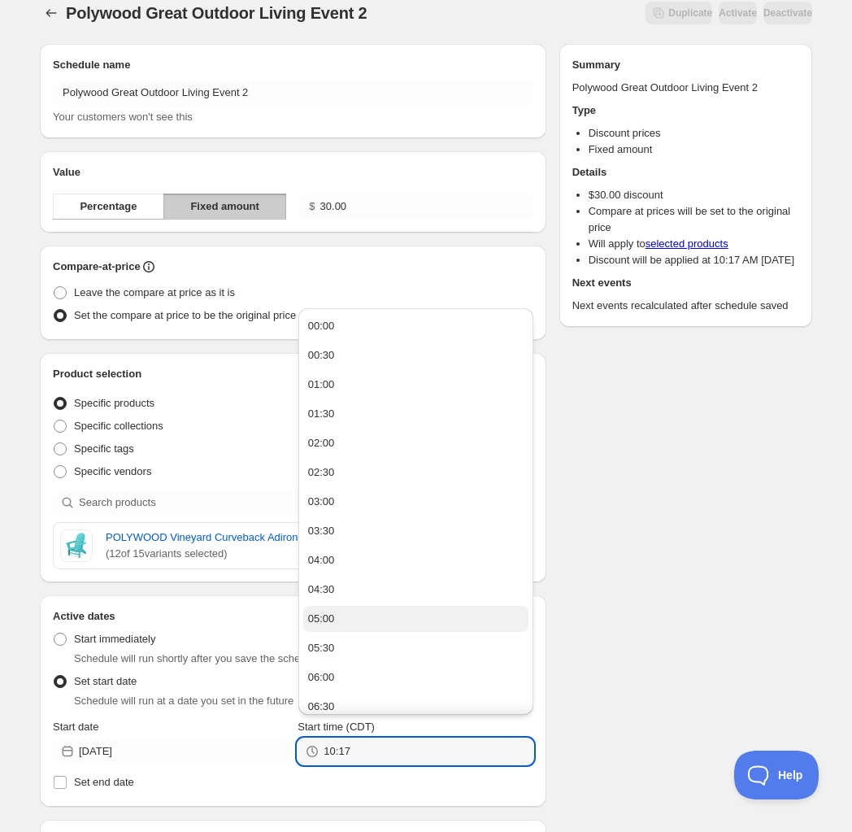
scroll to position [0, 0]
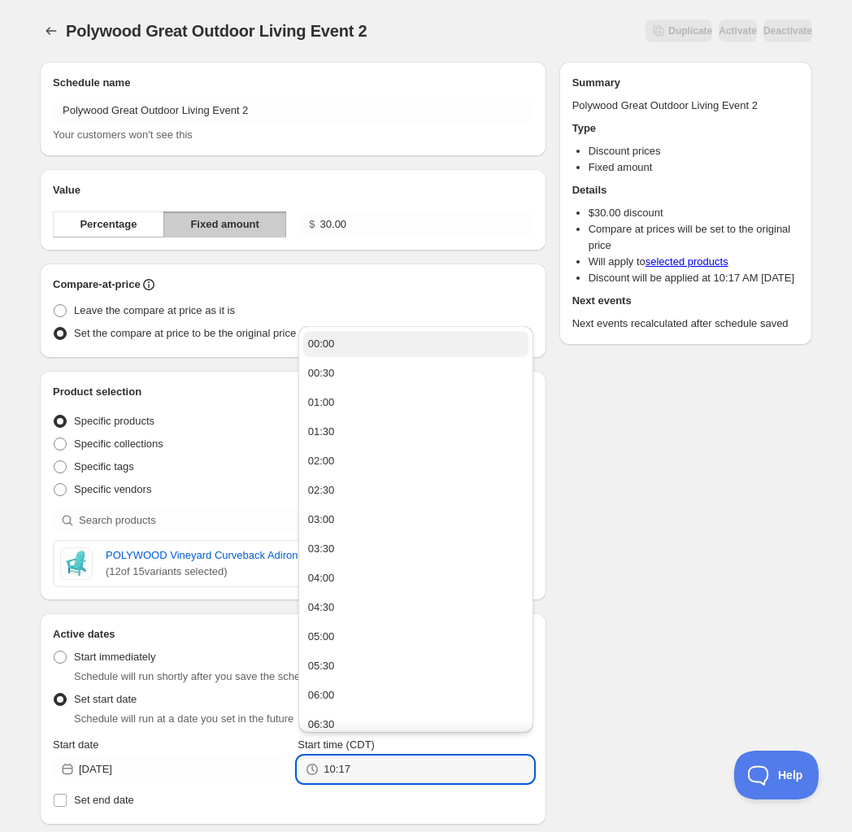
click at [343, 348] on button "00:00" at bounding box center [415, 344] width 225 height 26
type input "00:00"
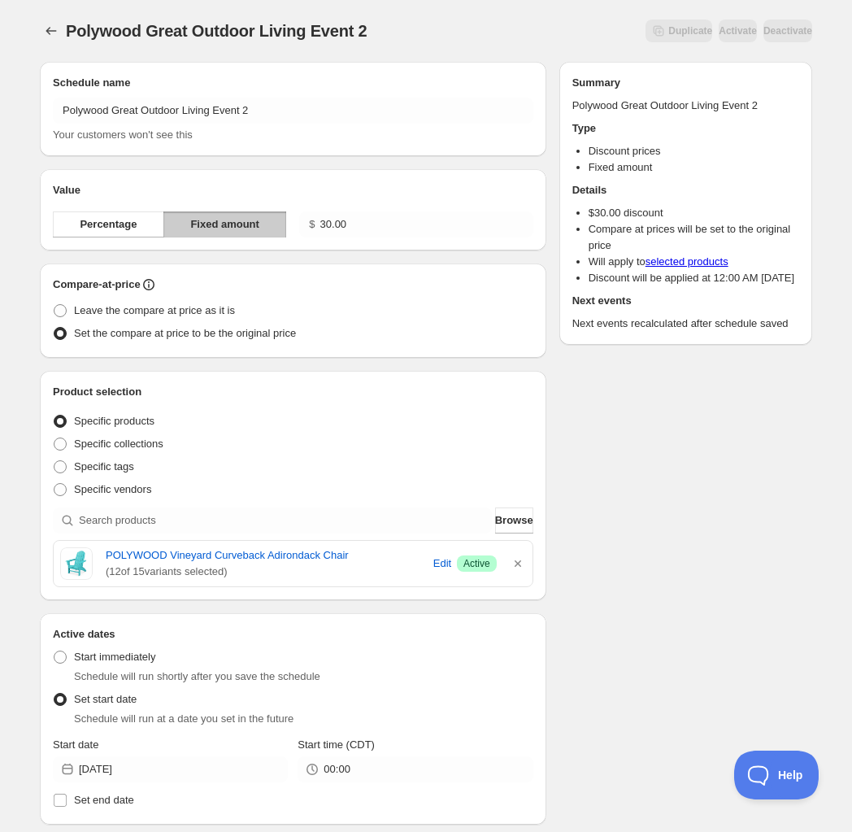
click at [599, 600] on div "Schedule name Polywood Great Outdoor Living Event 2 Your customers won't see th…" at bounding box center [420, 612] width 786 height 1127
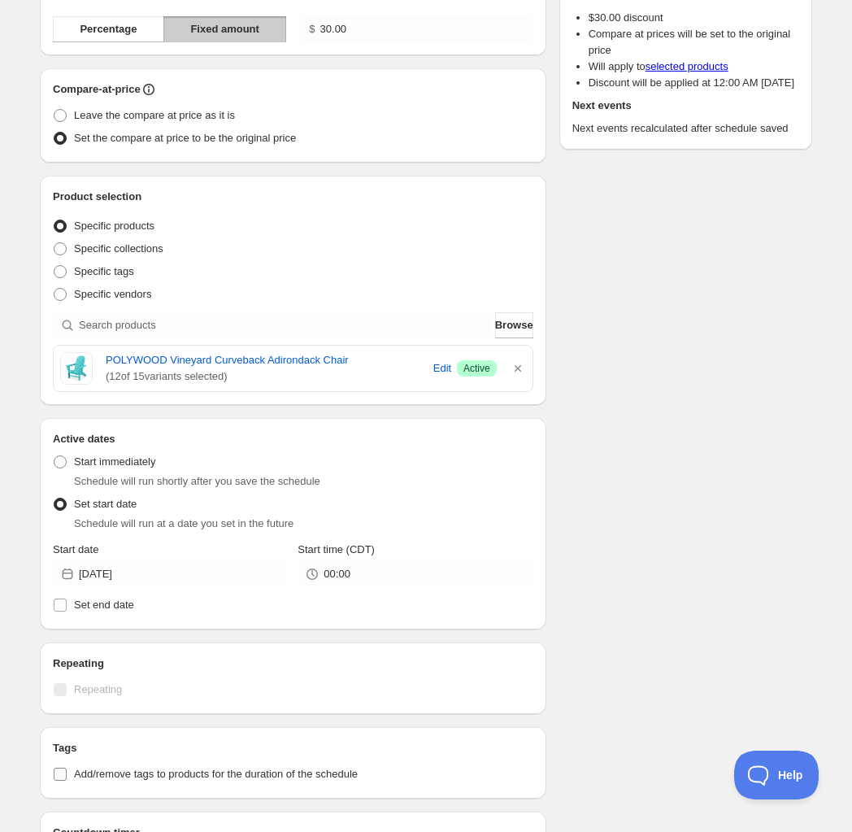
scroll to position [374, 0]
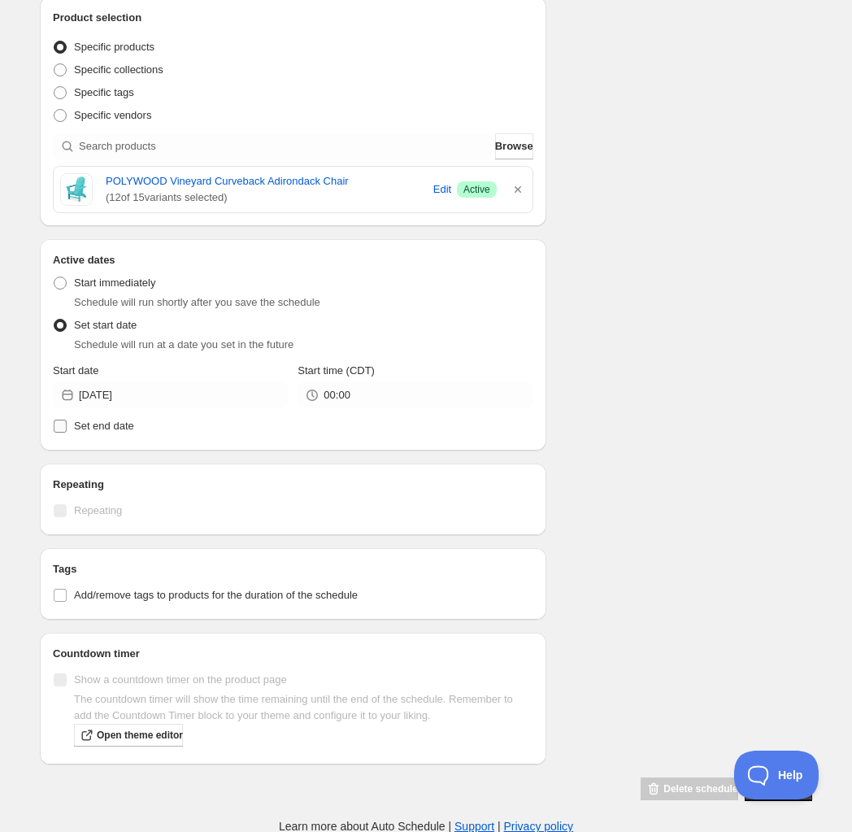
click at [86, 435] on label "Set end date" at bounding box center [293, 426] width 481 height 23
click at [67, 433] on input "Set end date" at bounding box center [60, 426] width 13 height 13
checkbox input "true"
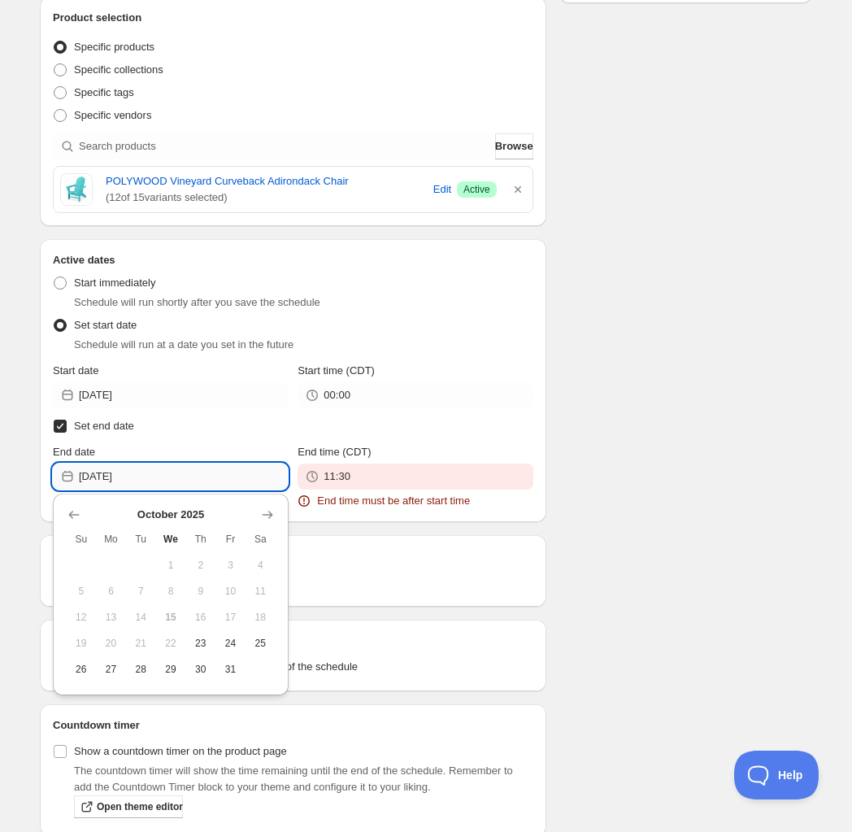
click at [176, 481] on input "2025-10-15" at bounding box center [183, 477] width 209 height 26
click at [261, 512] on icon "Show next month, November 2025" at bounding box center [267, 515] width 16 height 16
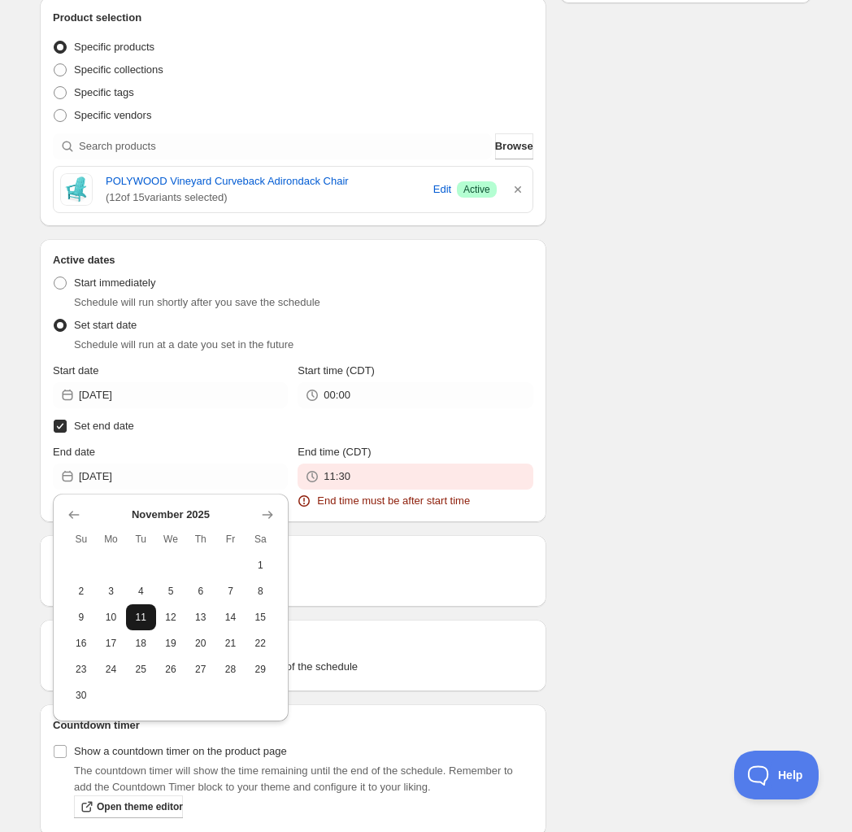
click at [136, 618] on span "11" at bounding box center [141, 617] width 17 height 13
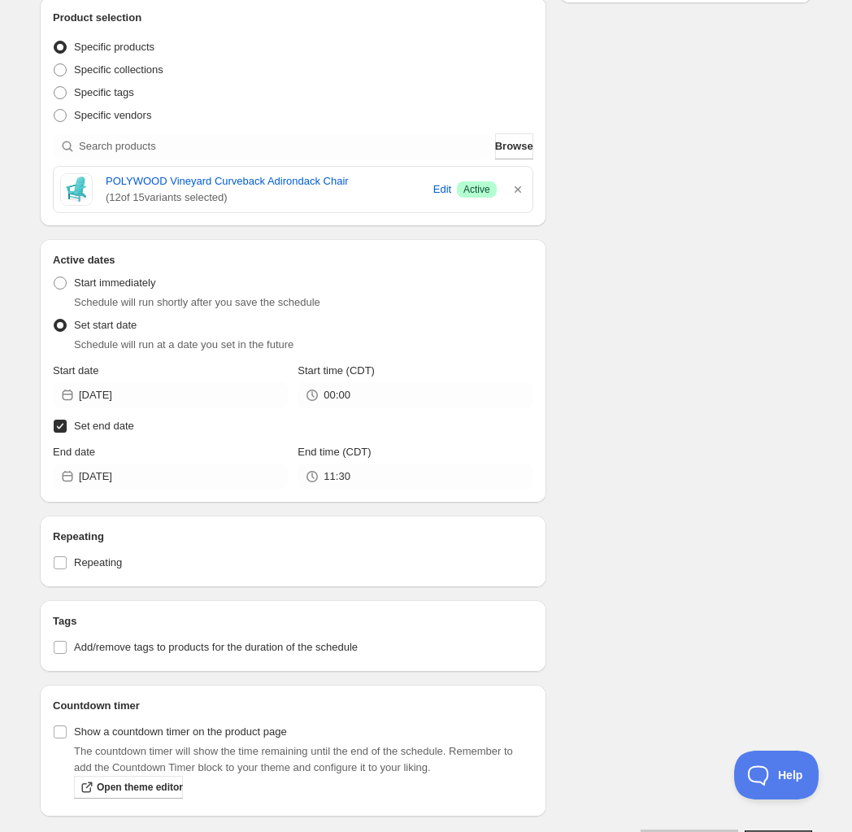
type input "2025-11-11"
click at [351, 481] on input "11:30" at bounding box center [428, 477] width 209 height 26
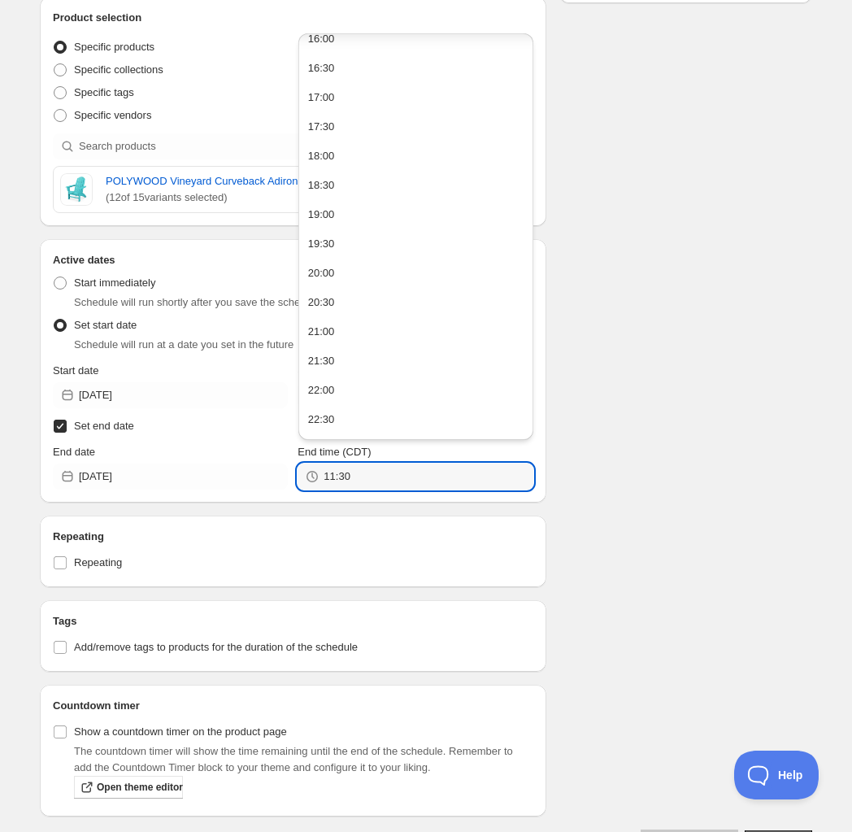
scroll to position [1005, 0]
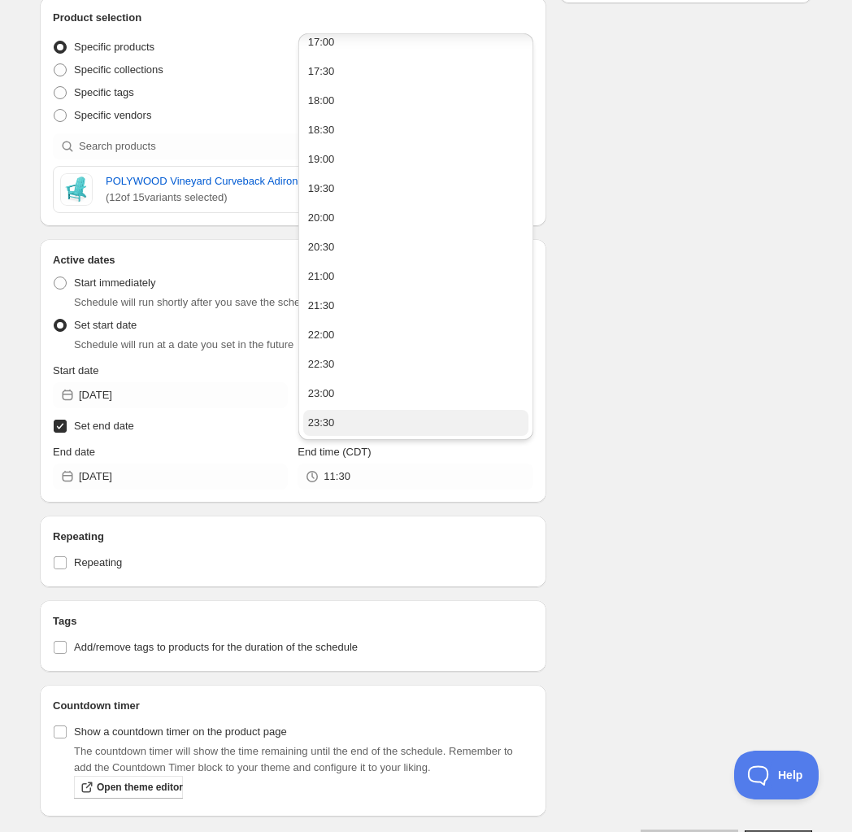
click at [355, 410] on button "23:30" at bounding box center [415, 423] width 225 height 26
type input "23:30"
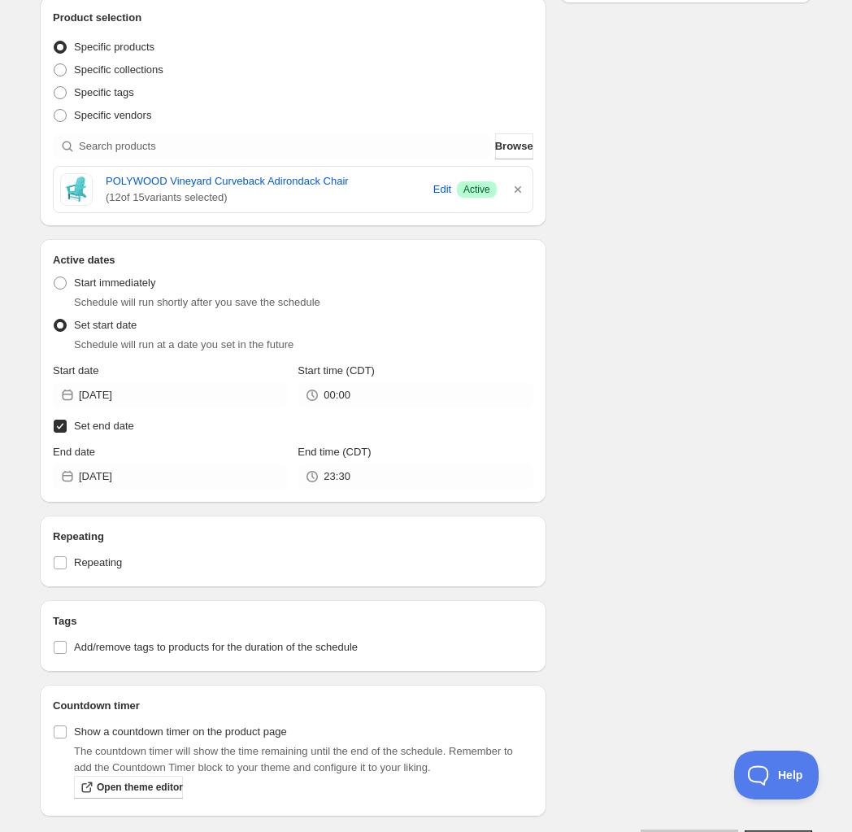
click at [610, 556] on div "Schedule name Polywood Great Outdoor Living Event 2 Your customers won't see th…" at bounding box center [420, 264] width 786 height 1179
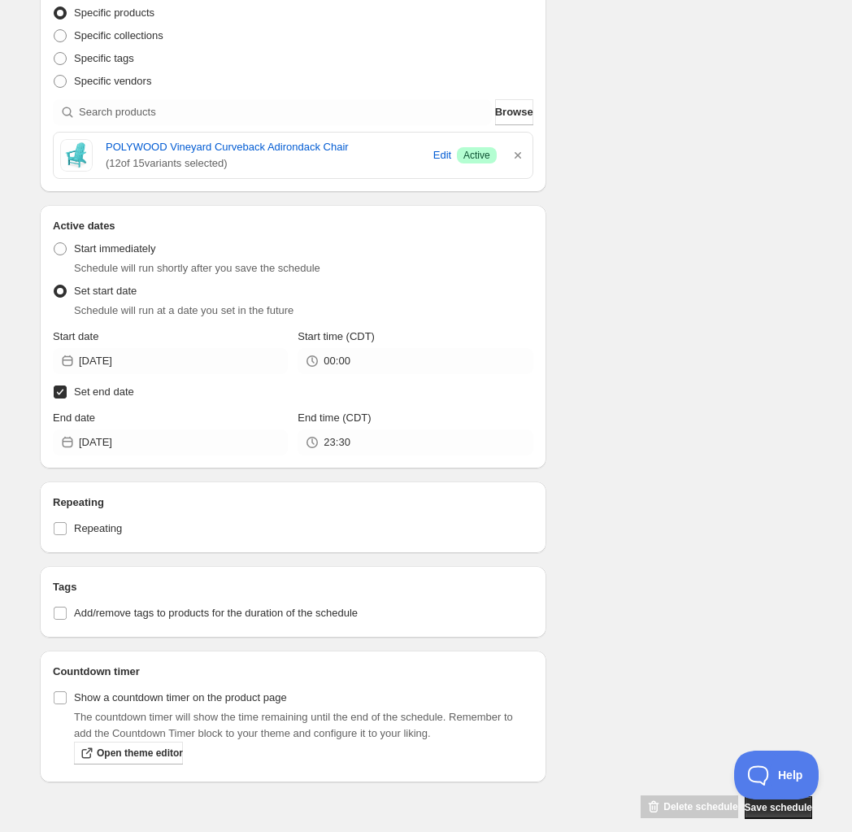
scroll to position [425, 0]
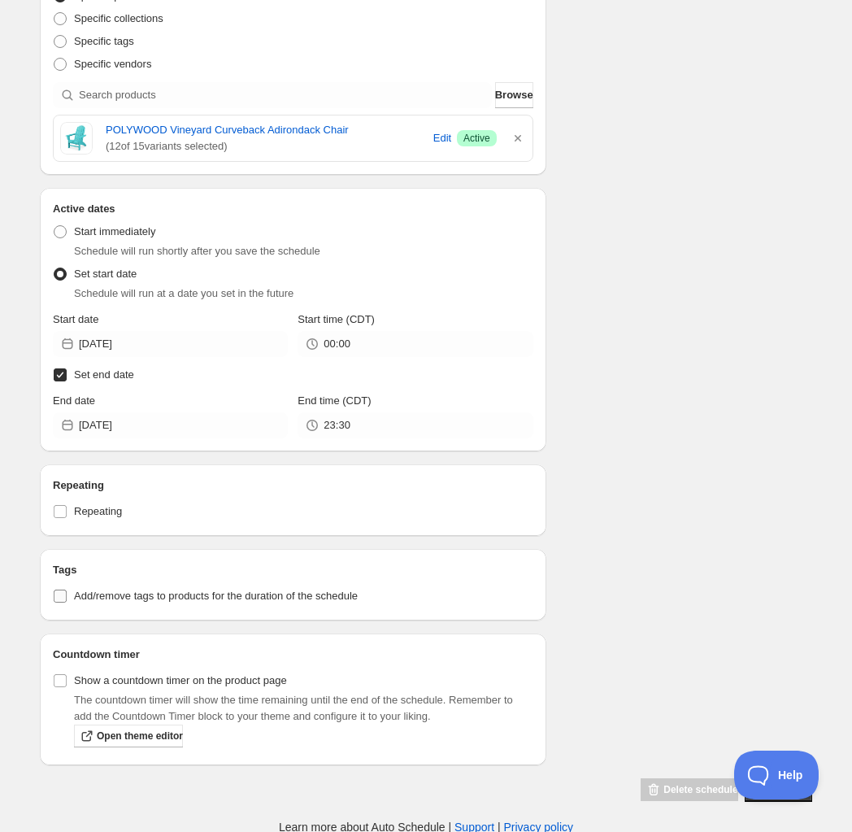
click at [54, 602] on span at bounding box center [60, 596] width 15 height 15
click at [54, 602] on input "Add/remove tags to products for the duration of the schedule" at bounding box center [60, 596] width 13 height 13
checkbox input "true"
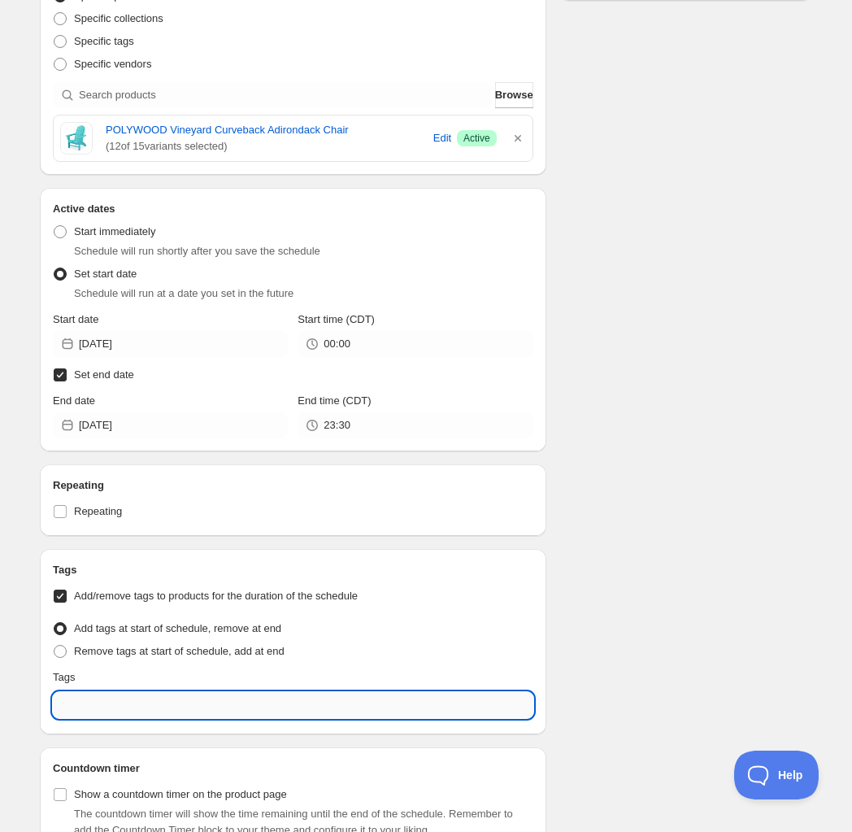
click at [107, 708] on input "text" at bounding box center [293, 705] width 481 height 26
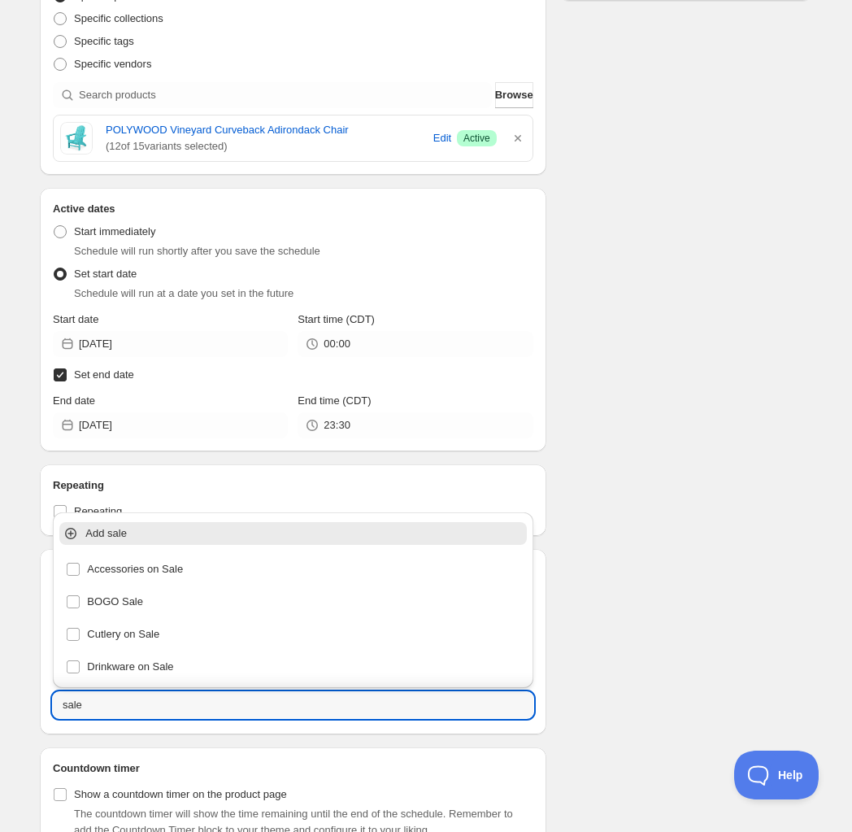
click at [115, 530] on p "Add sale" at bounding box center [304, 533] width 438 height 16
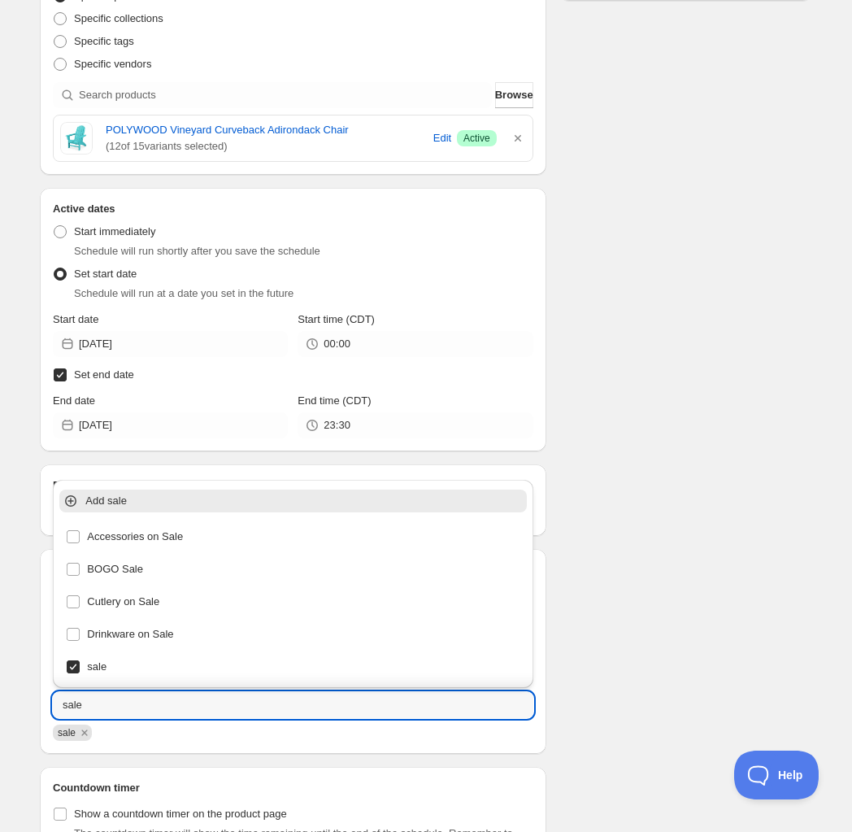
type input "sale"
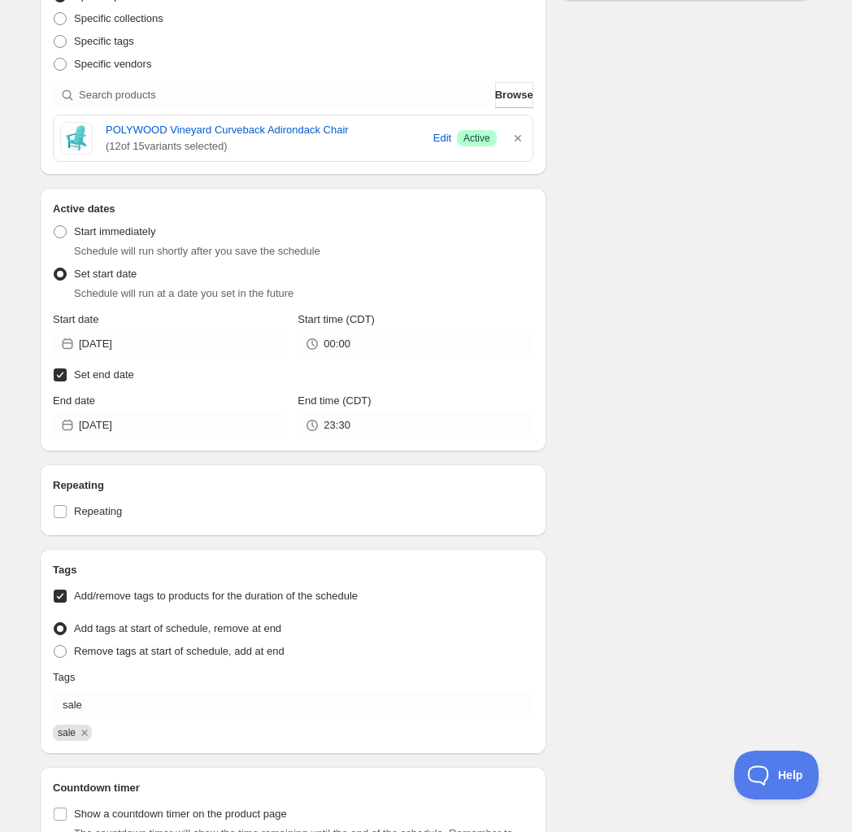
click at [677, 675] on div "Schedule name Polywood Great Outdoor Living Event 2 Your customers won't see th…" at bounding box center [420, 279] width 786 height 1313
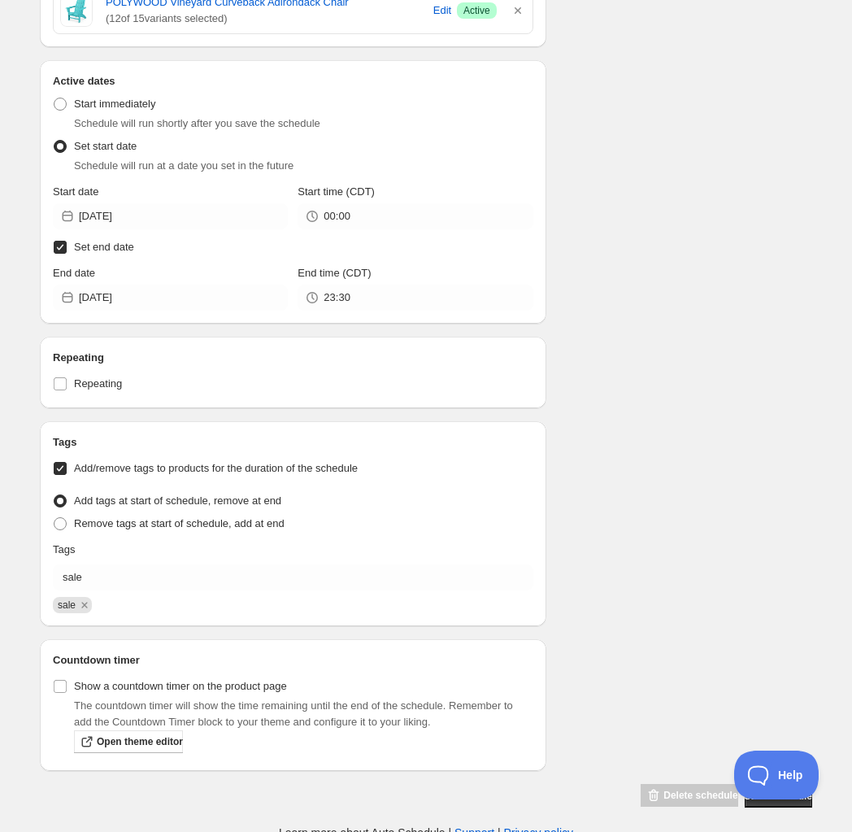
scroll to position [550, 0]
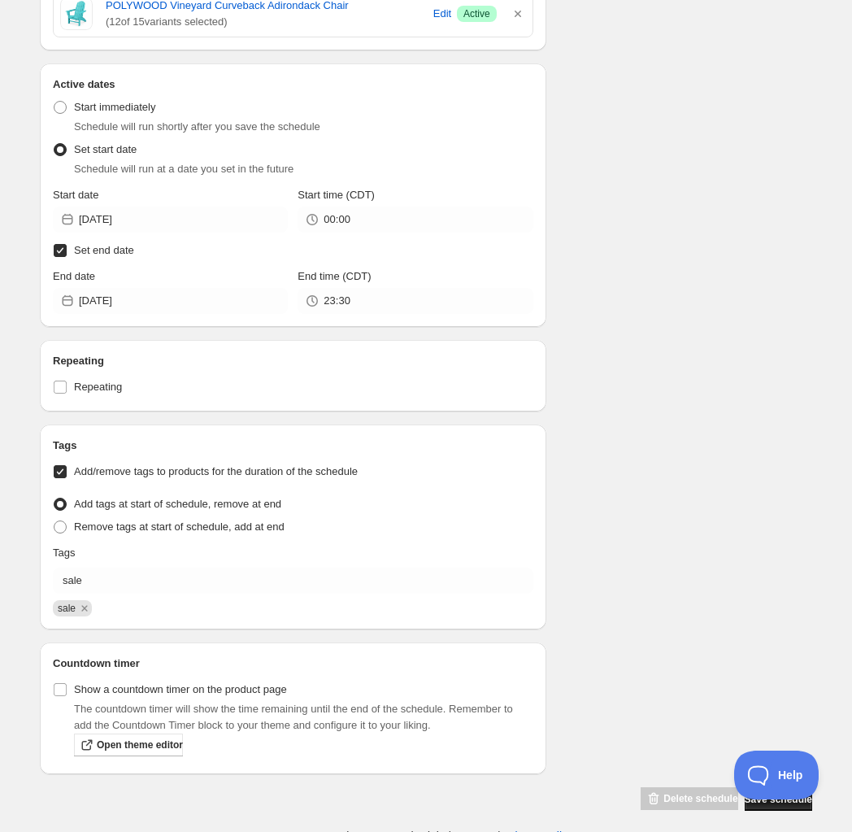
click at [745, 805] on button "Save schedule" at bounding box center [779, 799] width 68 height 23
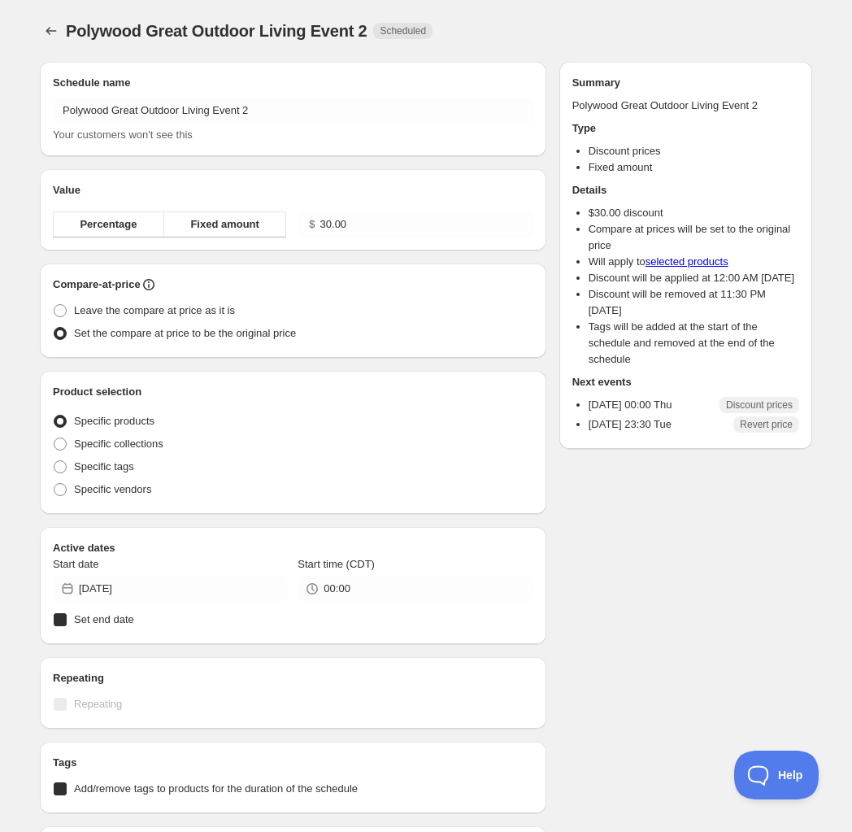
radio input "true"
checkbox input "true"
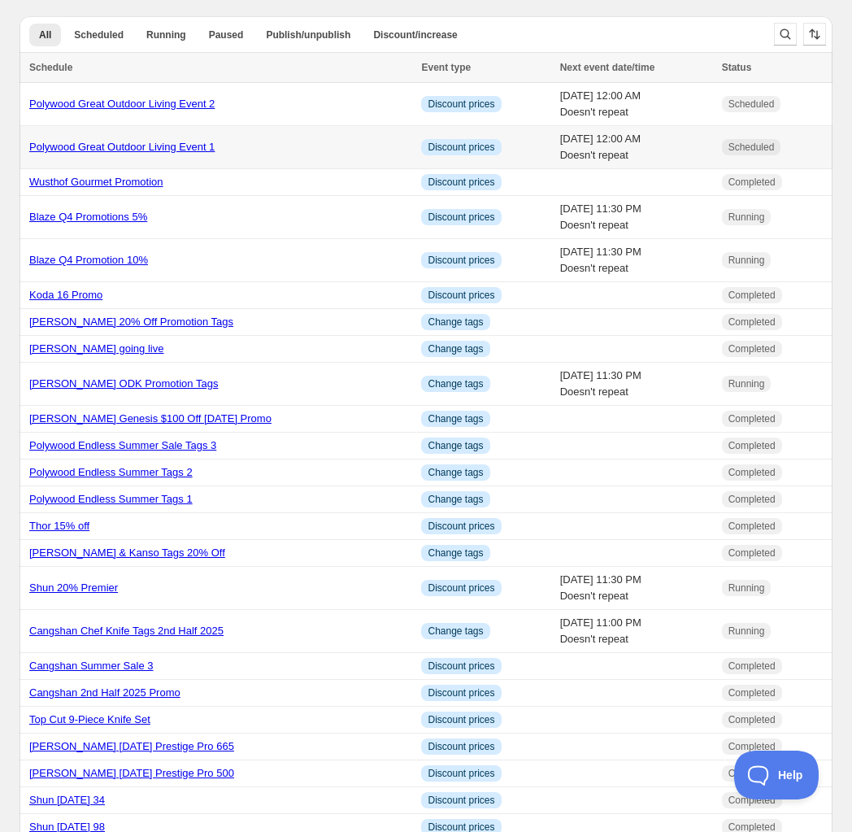
click at [108, 151] on link "Polywood Great Outdoor Living Event 1" at bounding box center [121, 147] width 185 height 12
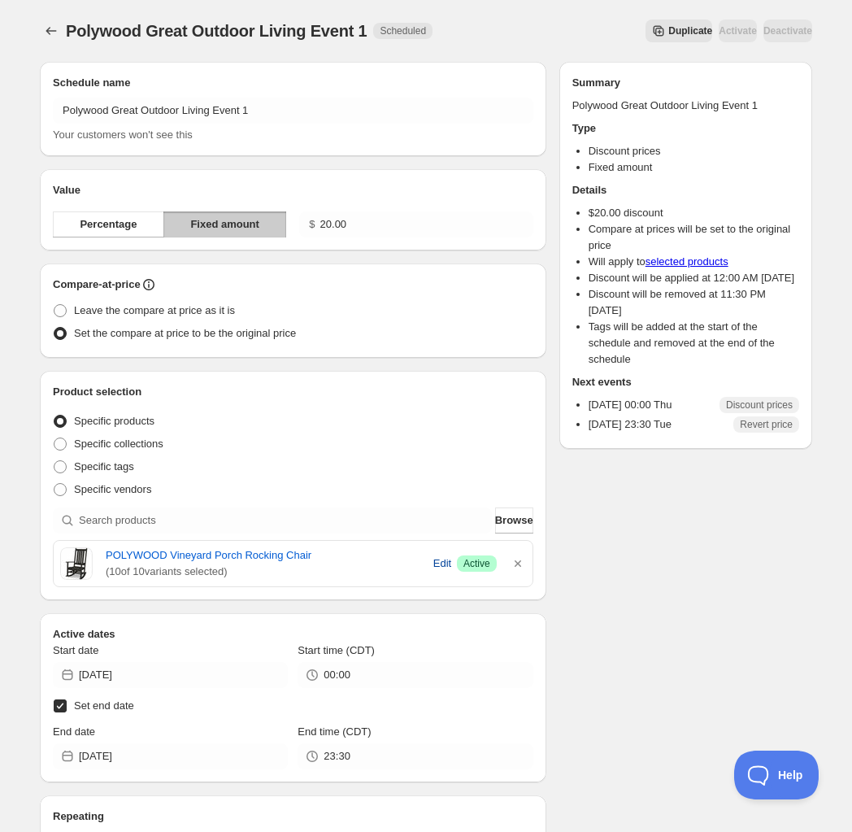
click at [434, 560] on span "Edit" at bounding box center [443, 564] width 18 height 16
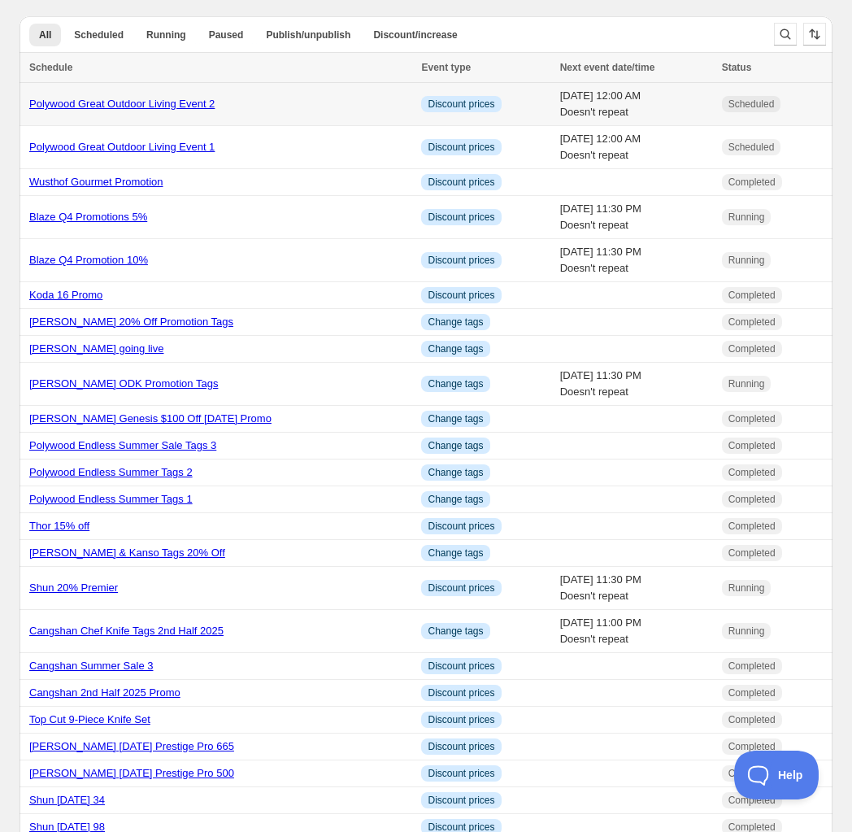
click at [133, 106] on link "Polywood Great Outdoor Living Event 2" at bounding box center [121, 104] width 185 height 12
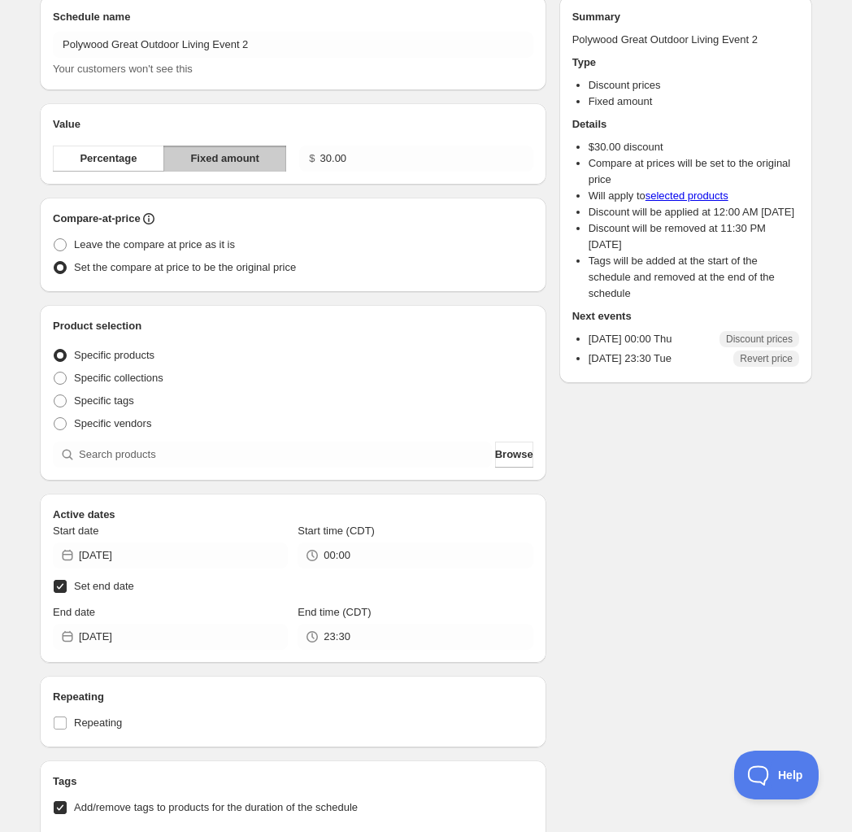
scroll to position [102, 0]
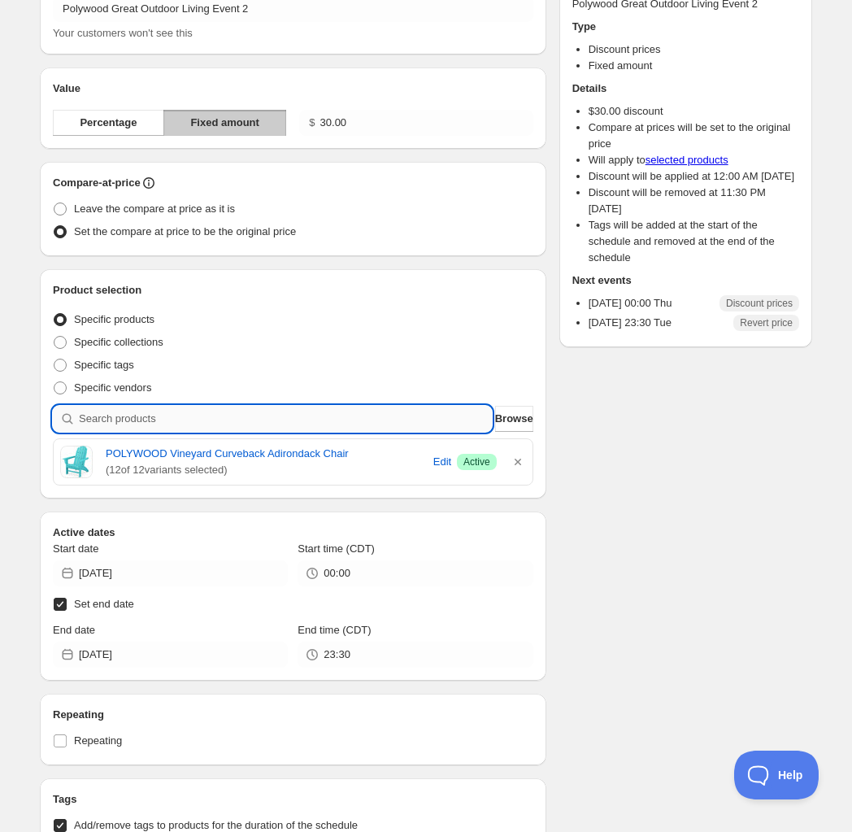
click at [181, 426] on input "search" at bounding box center [285, 419] width 413 height 26
type input "p"
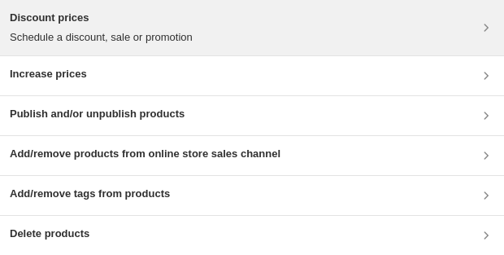
click at [112, 24] on h3 "Discount prices" at bounding box center [101, 18] width 183 height 16
click at [190, 21] on h3 "Discount prices" at bounding box center [101, 18] width 183 height 16
